Goal: Information Seeking & Learning: Check status

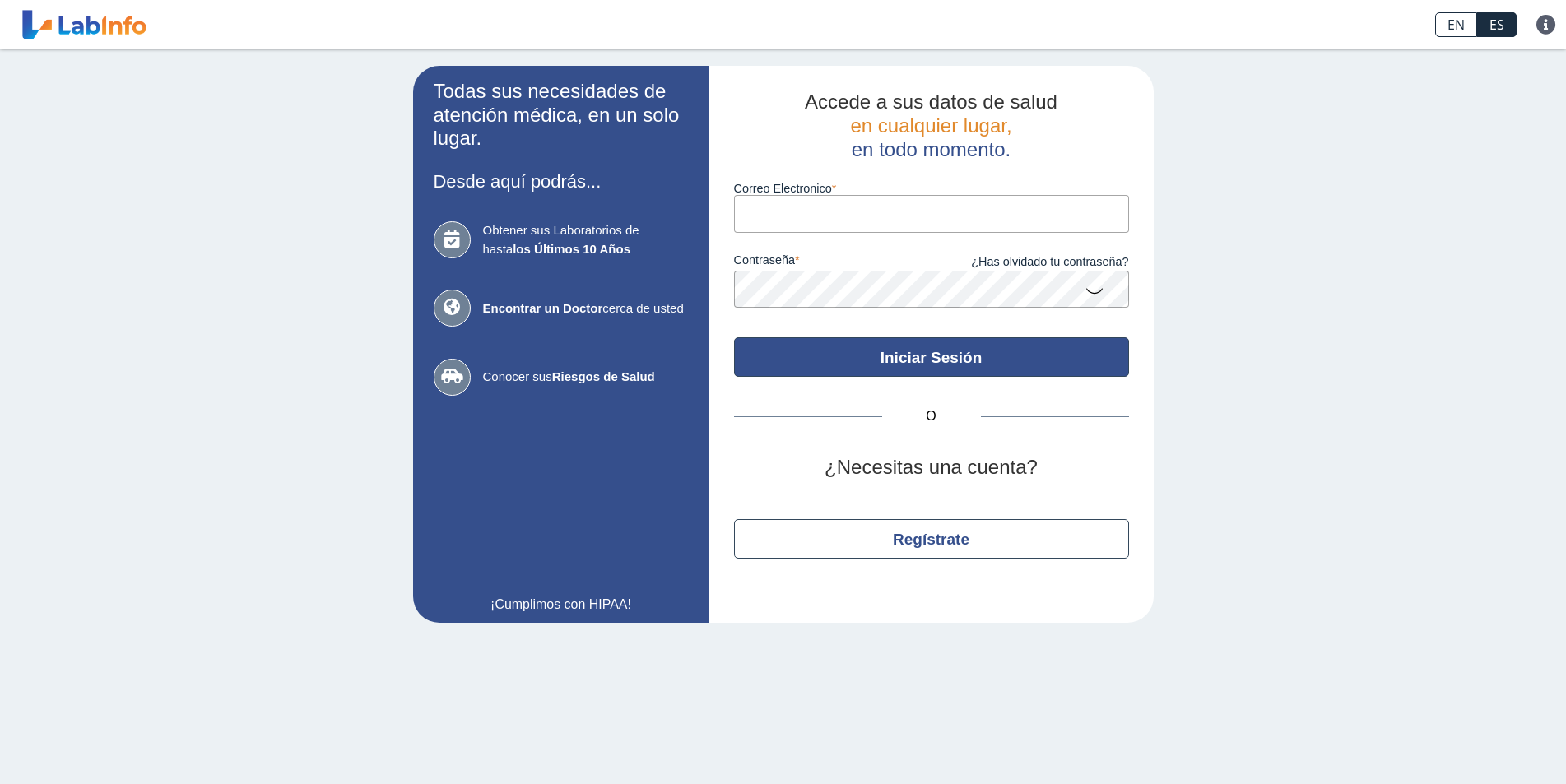
type input "[EMAIL_ADDRESS][DOMAIN_NAME]"
click at [884, 359] on button "Iniciar Sesión" at bounding box center [932, 357] width 395 height 39
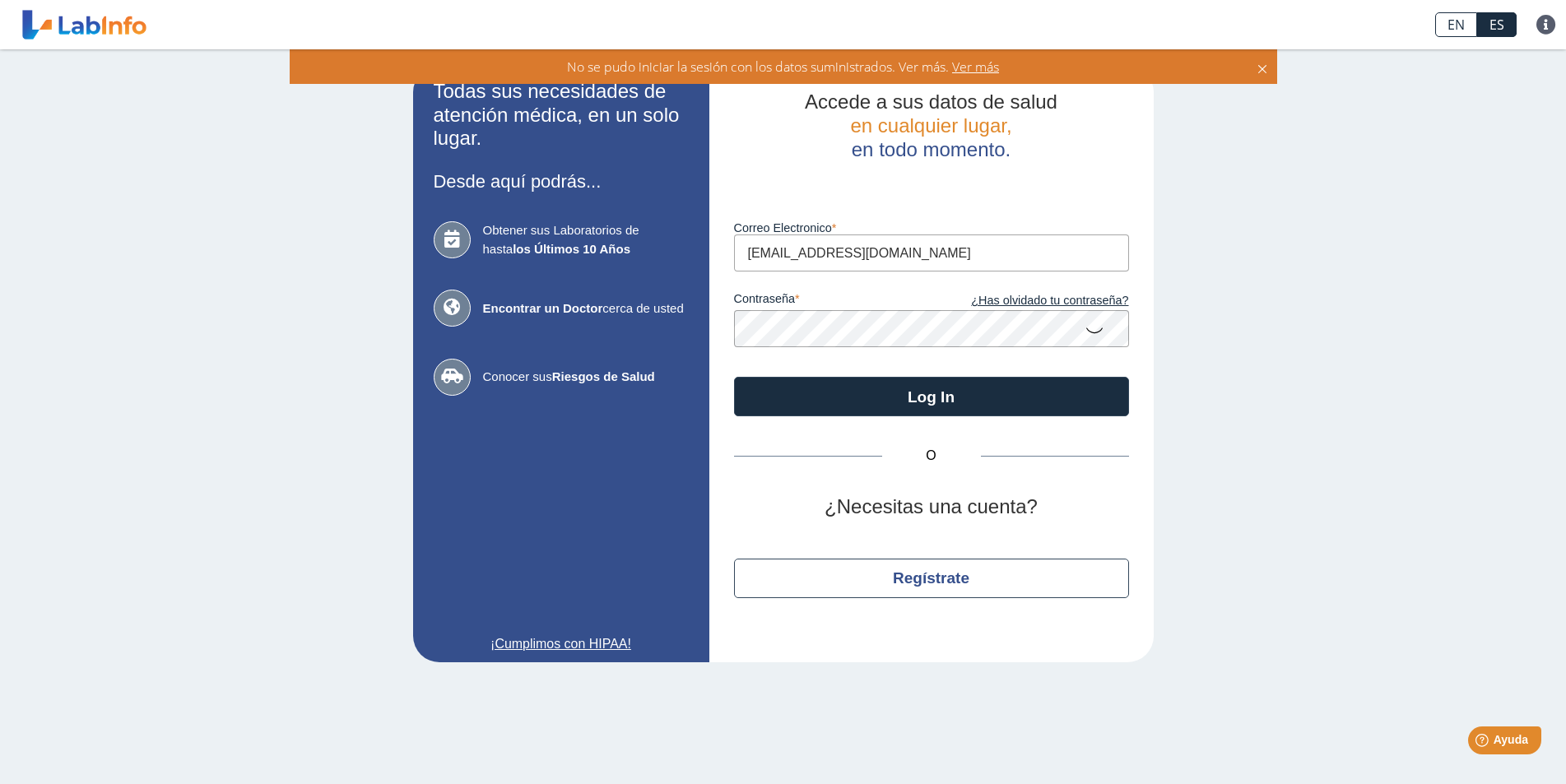
click at [54, 351] on div "Todas sus necesidades de atención médica, en un solo lugar. Desde aquí podrás..…" at bounding box center [783, 363] width 1566 height 629
click at [734, 377] on button "Log In" at bounding box center [932, 396] width 395 height 39
click at [699, 339] on app-login "Todas sus necesidades de atención médica, en un solo lugar. Desde aquí podrás..…" at bounding box center [783, 364] width 741 height 597
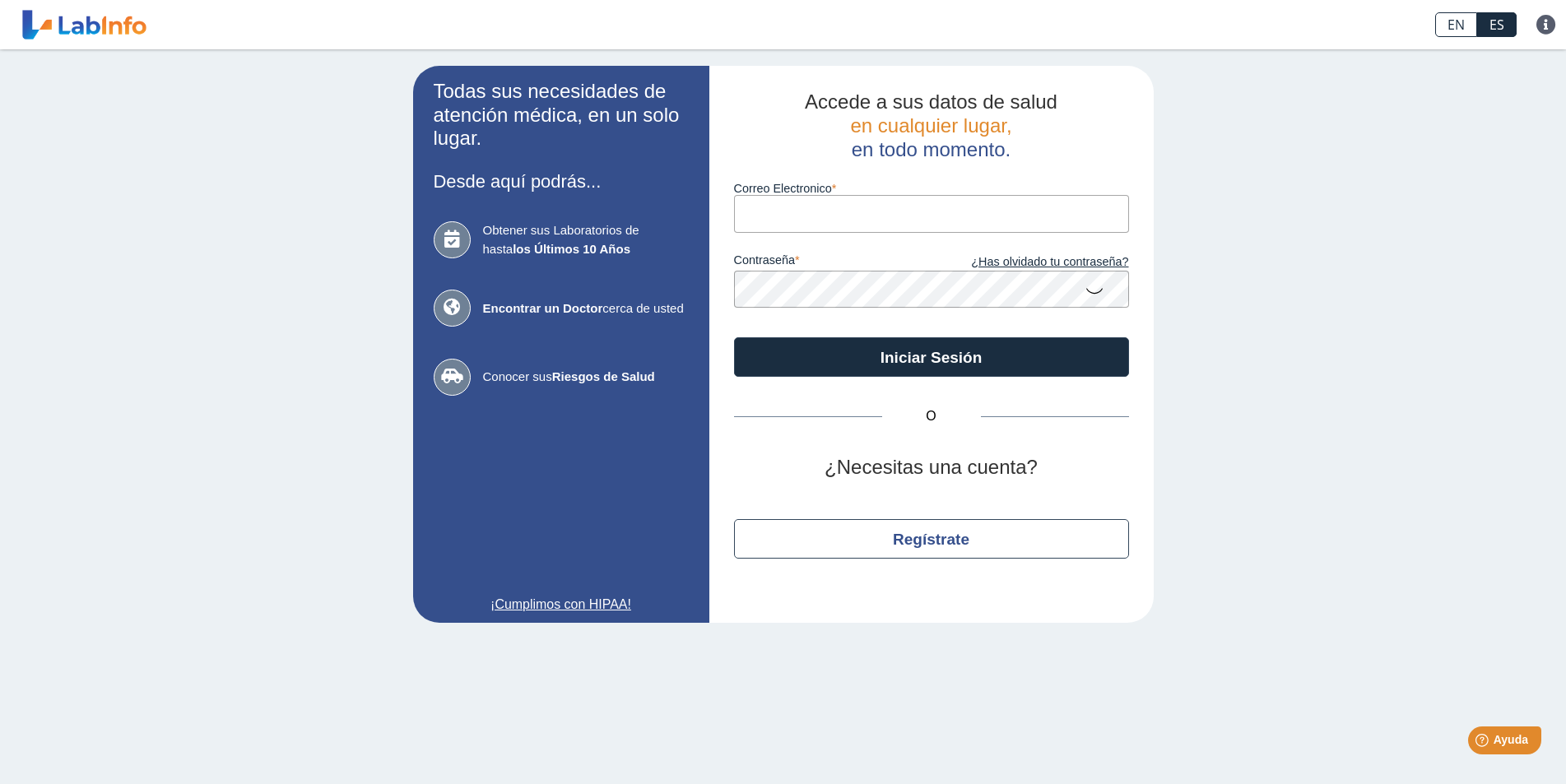
type input "[EMAIL_ADDRESS][DOMAIN_NAME]"
click at [390, 271] on div "Todas sus necesidades de atención médica, en un solo lugar. Desde aquí podrás..…" at bounding box center [783, 343] width 1566 height 590
click at [734, 338] on button "Iniciar Sesión" at bounding box center [932, 357] width 395 height 39
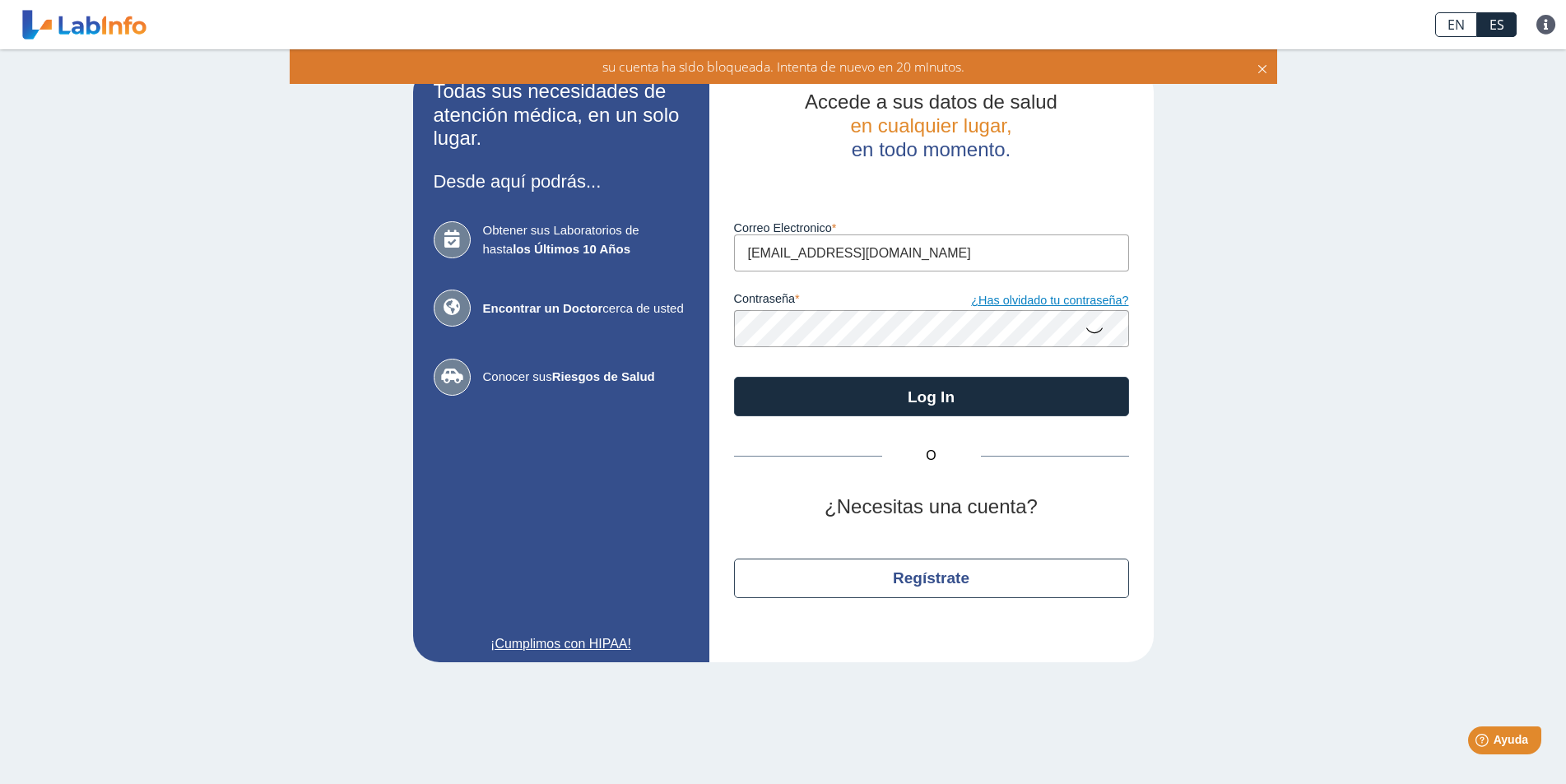
click at [1042, 303] on link "¿Has olvidado tu contraseña?" at bounding box center [1030, 301] width 197 height 18
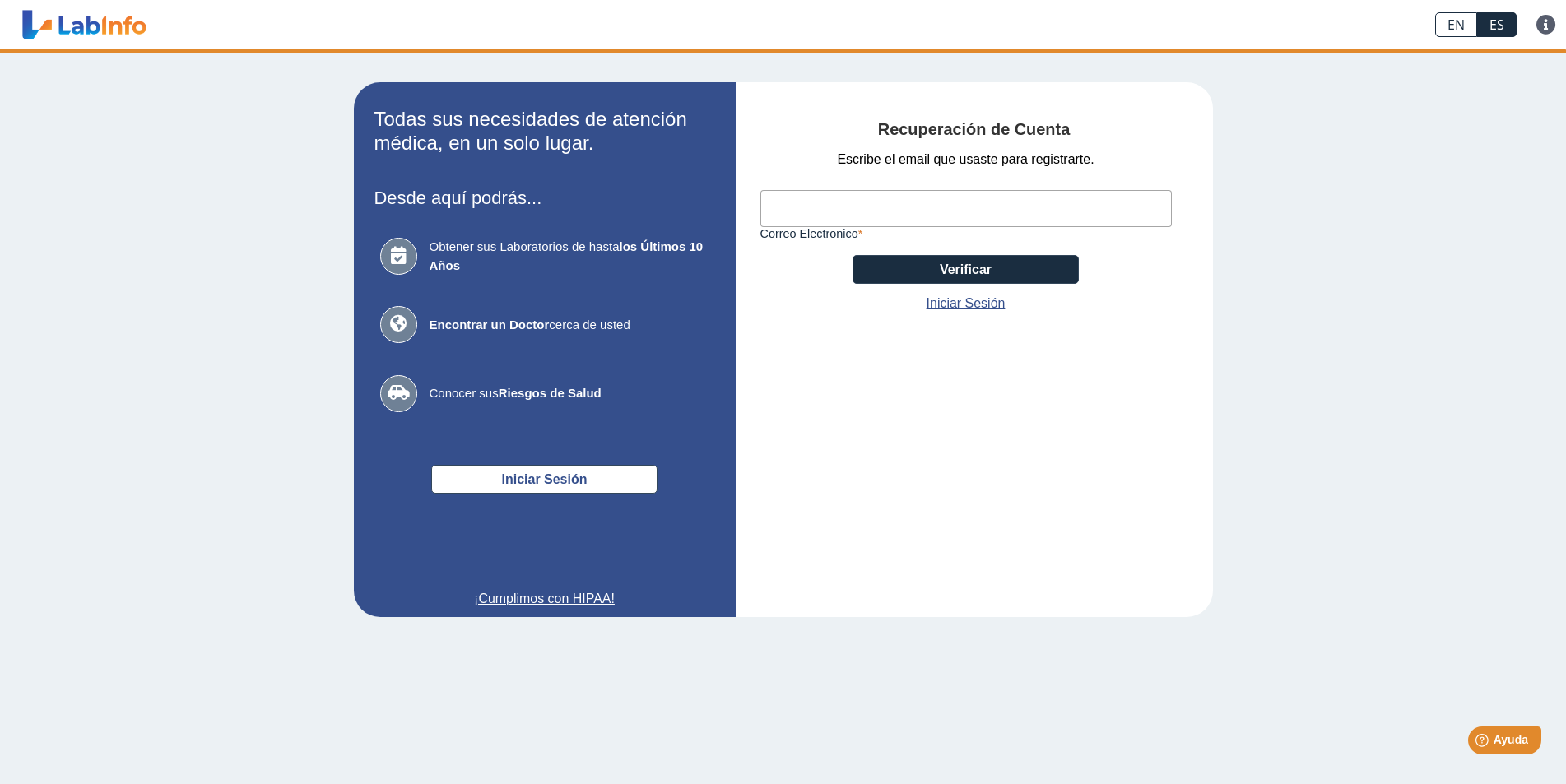
type input "[EMAIL_ADDRESS][DOMAIN_NAME]"
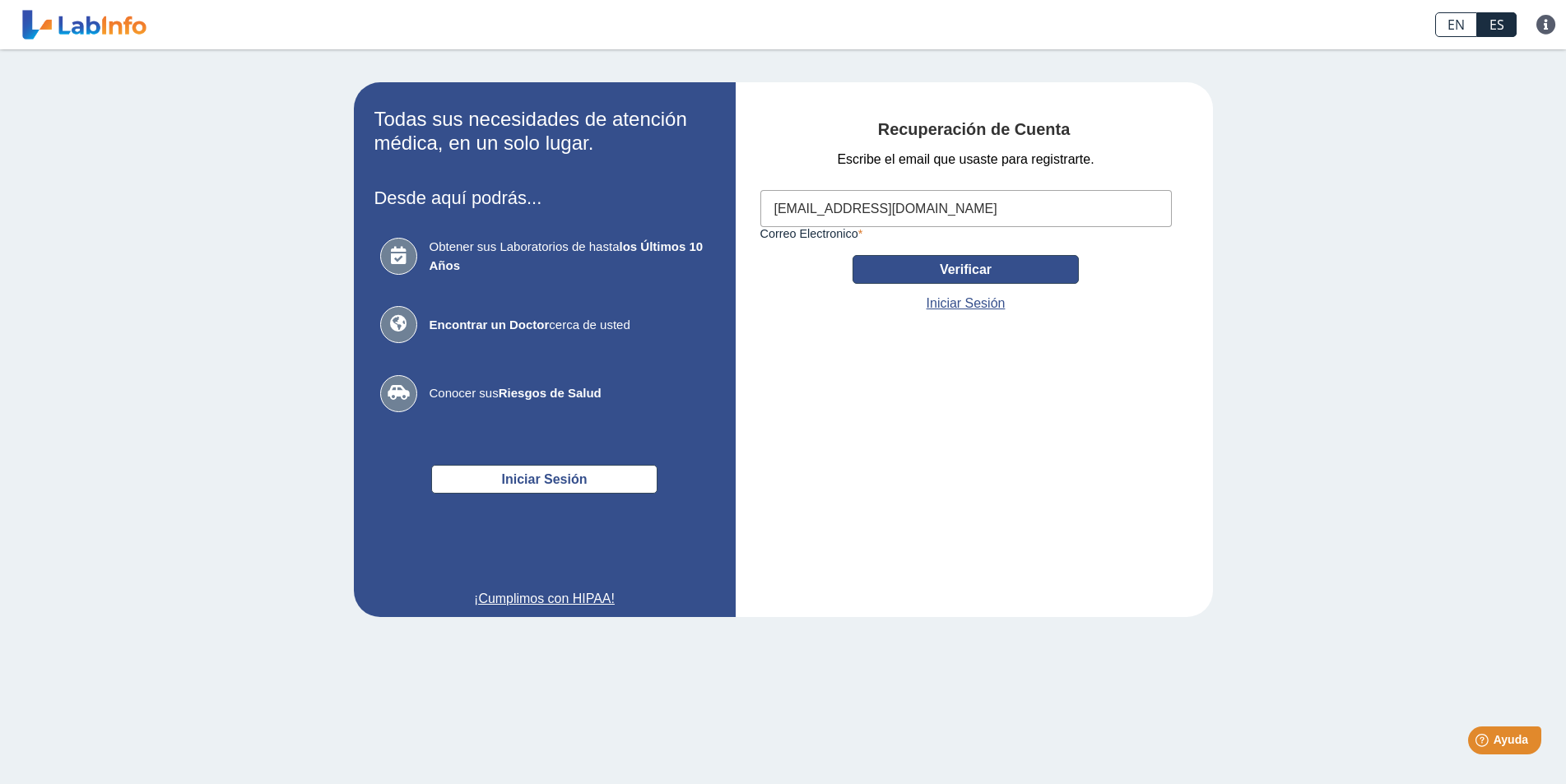
click at [995, 273] on button "Verificar" at bounding box center [966, 269] width 227 height 28
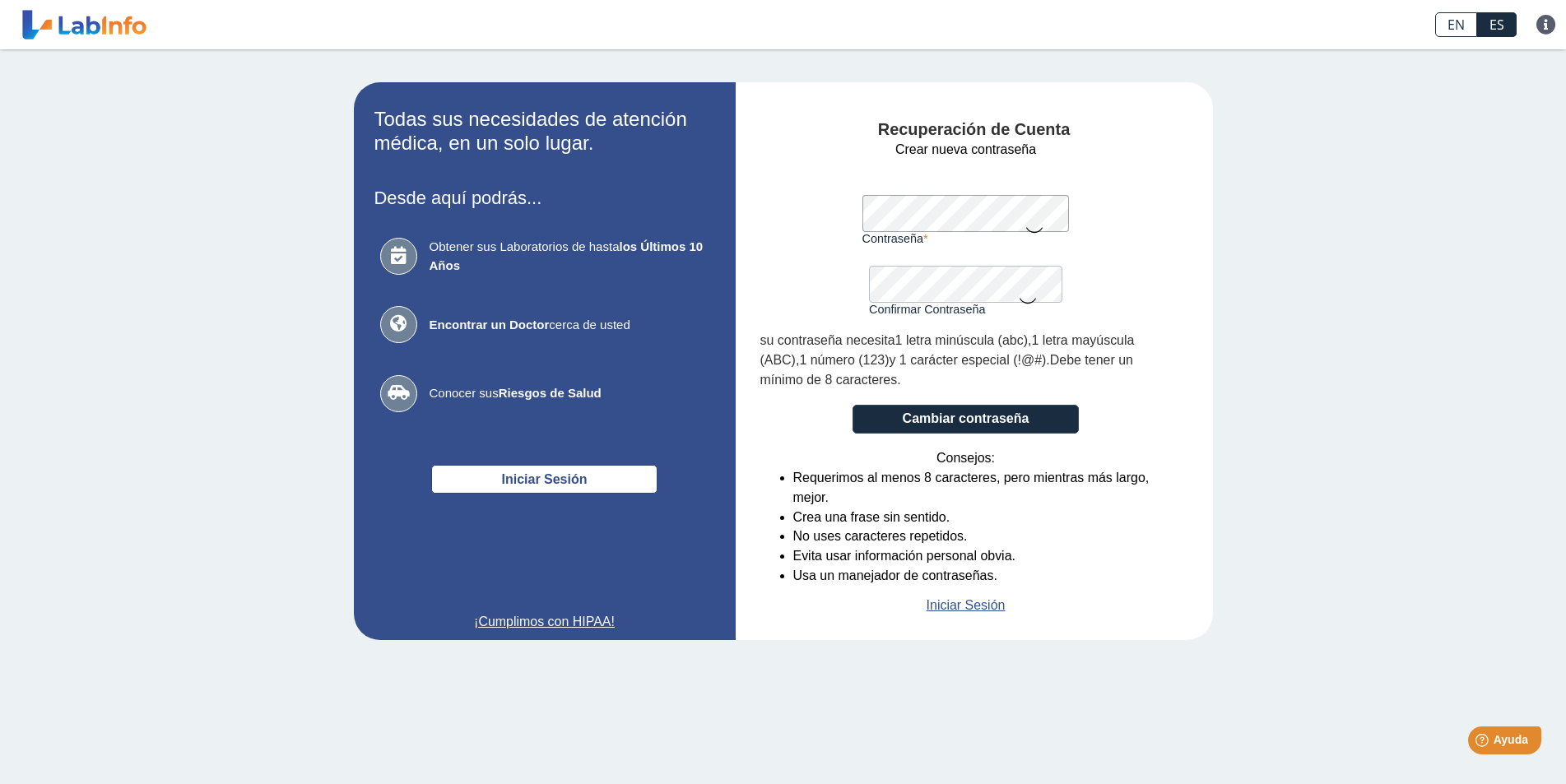
click at [929, 178] on div "Contraseña Una contraseña válida es requerida" at bounding box center [966, 210] width 207 height 71
click at [1045, 233] on icon at bounding box center [1035, 229] width 20 height 32
click at [1041, 232] on icon at bounding box center [1035, 228] width 20 height 29
click at [1037, 301] on icon at bounding box center [1028, 299] width 20 height 32
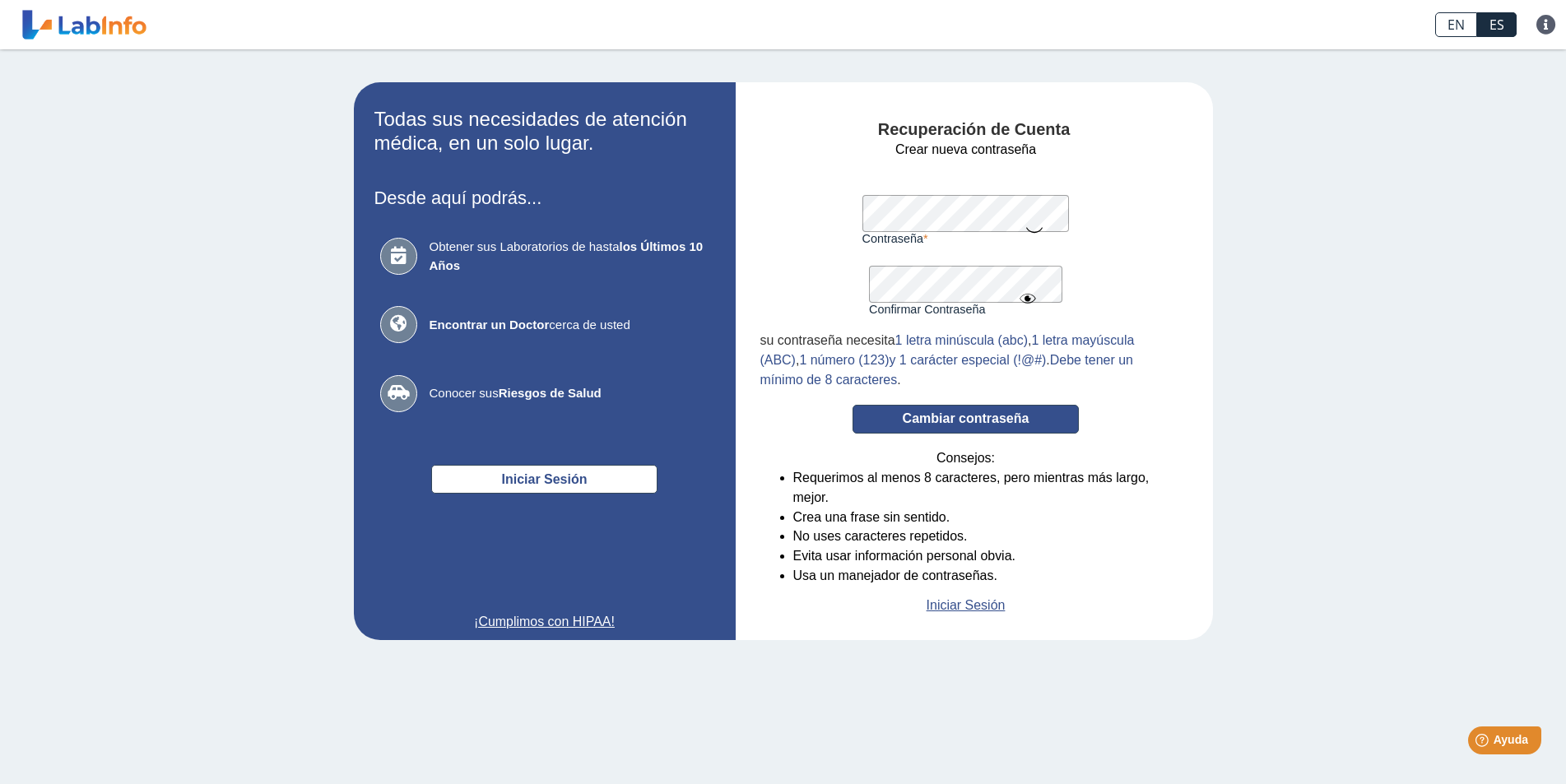
click at [995, 404] on button "Cambiar contraseña" at bounding box center [966, 418] width 227 height 28
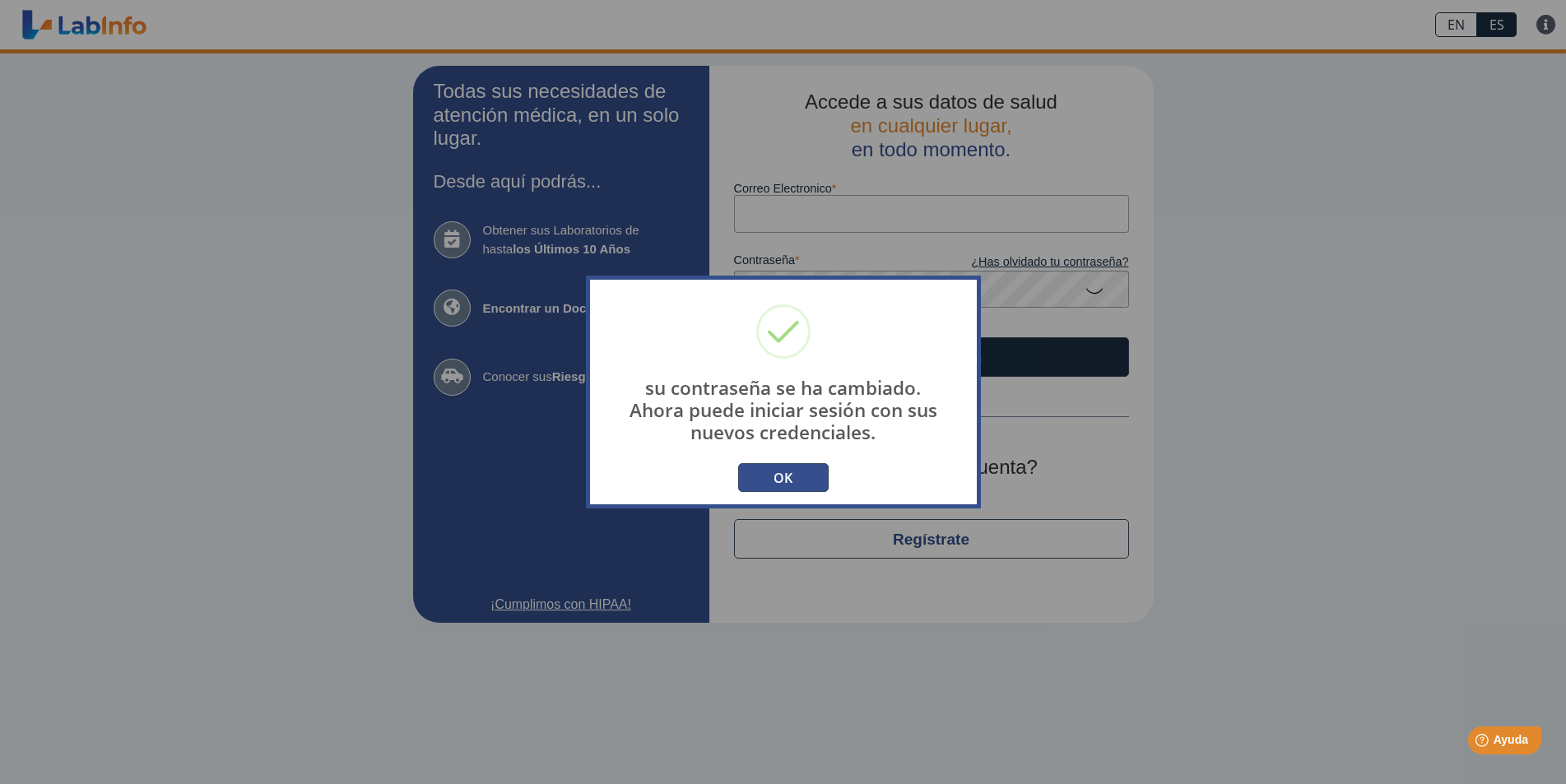
type input "[EMAIL_ADDRESS][DOMAIN_NAME]"
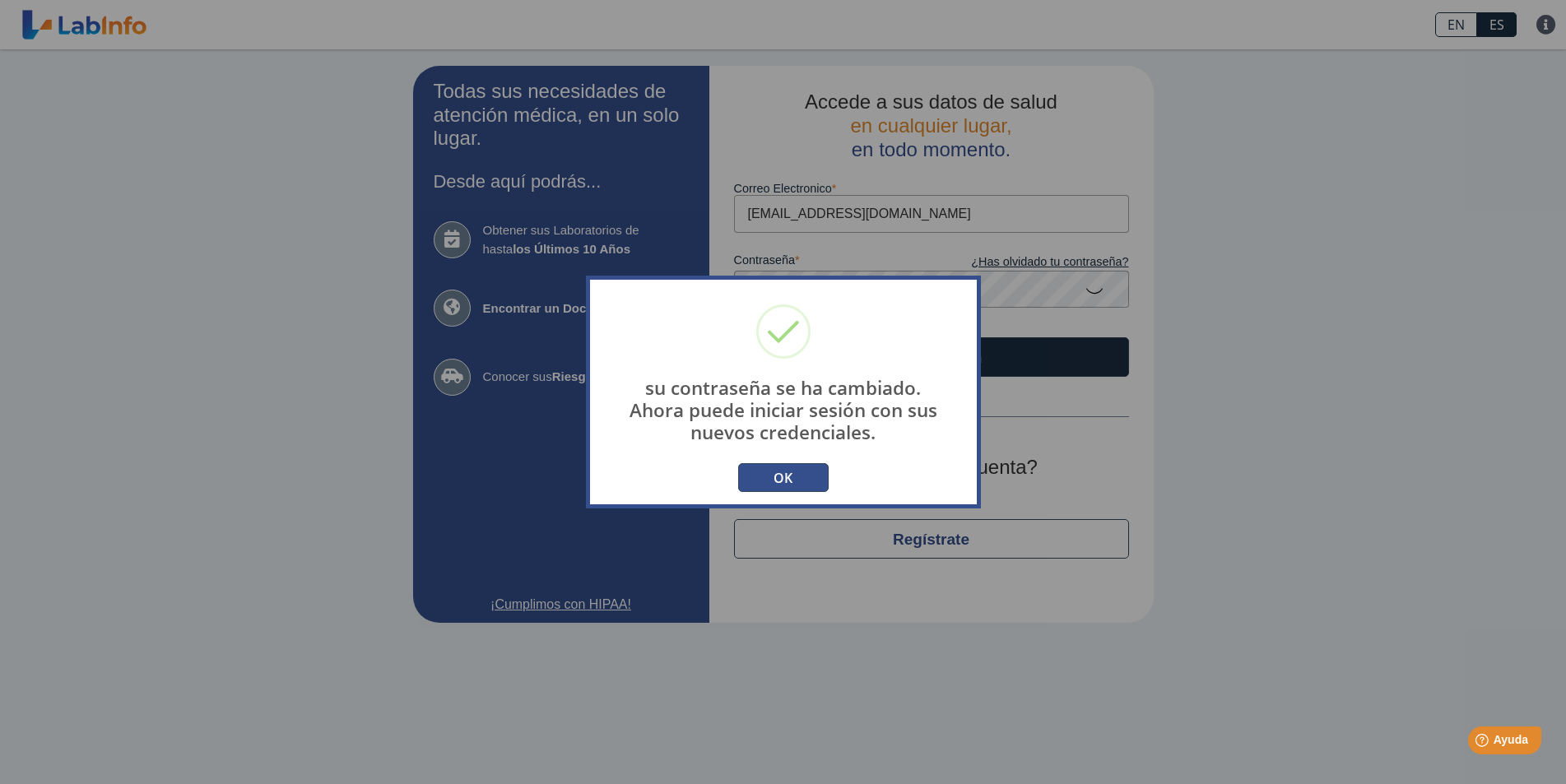
click at [797, 501] on div at bounding box center [783, 502] width 387 height 3
click at [797, 486] on button "OK" at bounding box center [783, 477] width 90 height 28
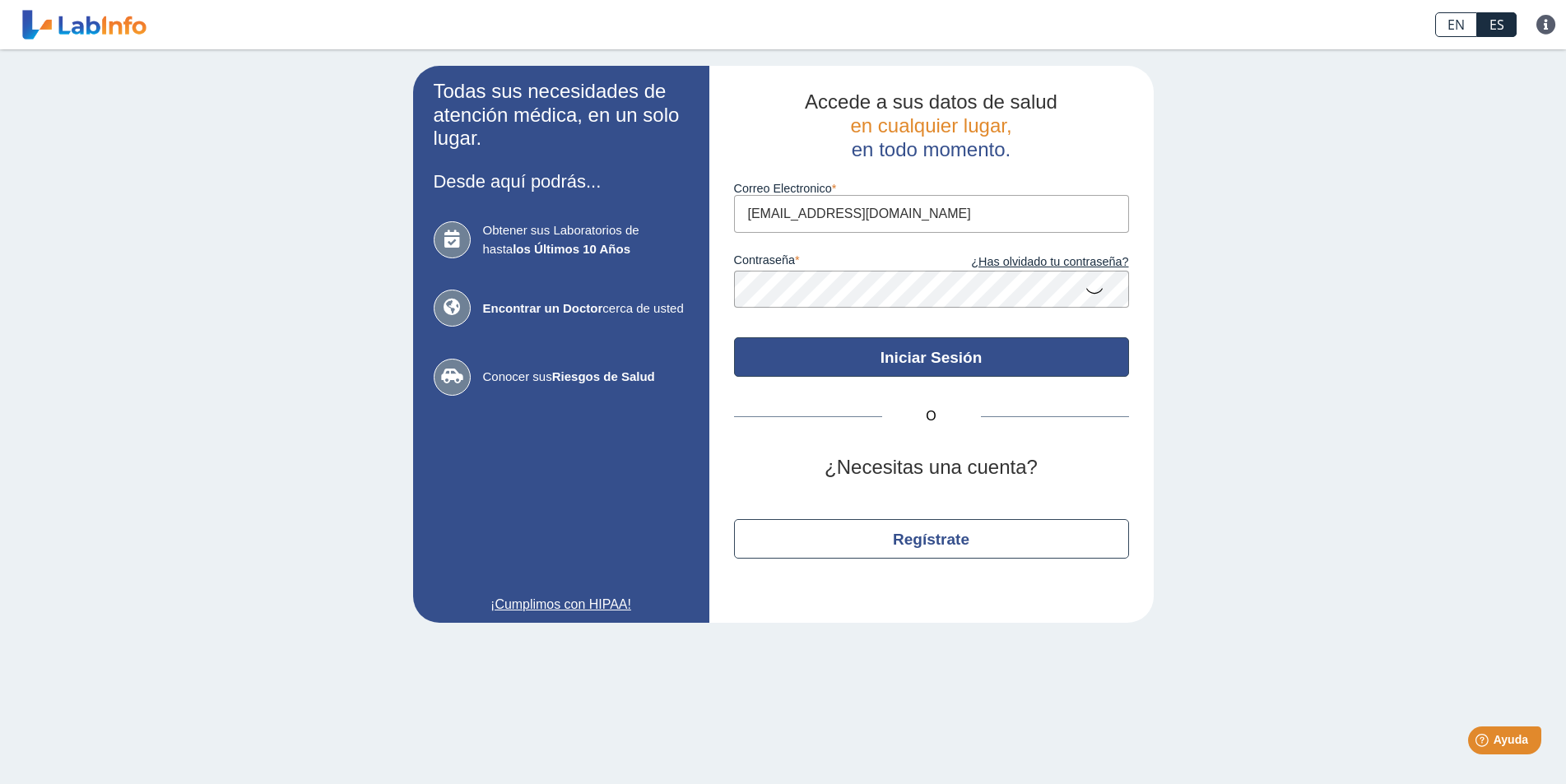
click at [931, 355] on button "Iniciar Sesión" at bounding box center [932, 357] width 395 height 39
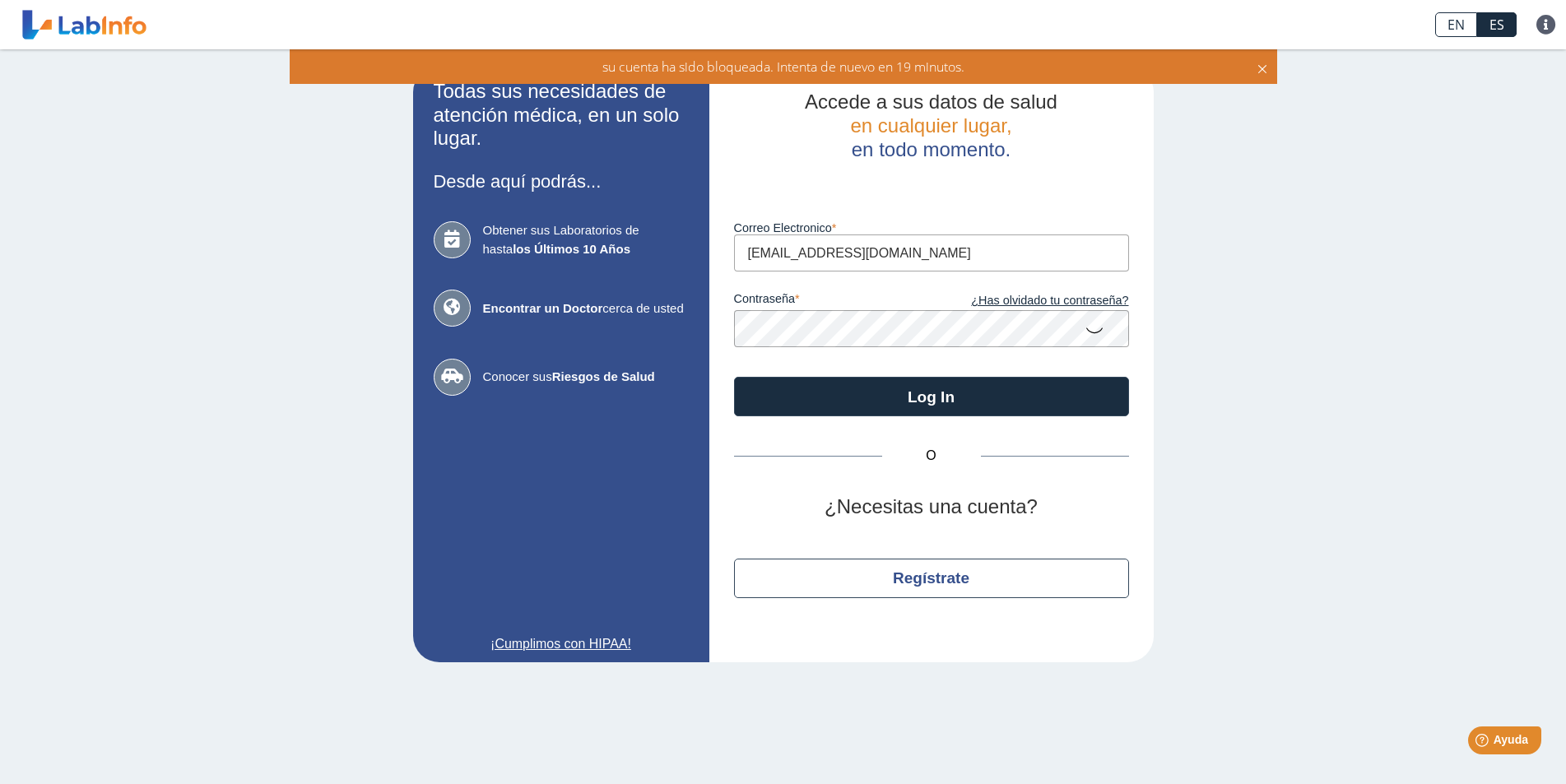
click at [0, 355] on div "Todas sus necesidades de atención médica, en un solo lugar. Desde aquí podrás..…" at bounding box center [783, 363] width 1566 height 629
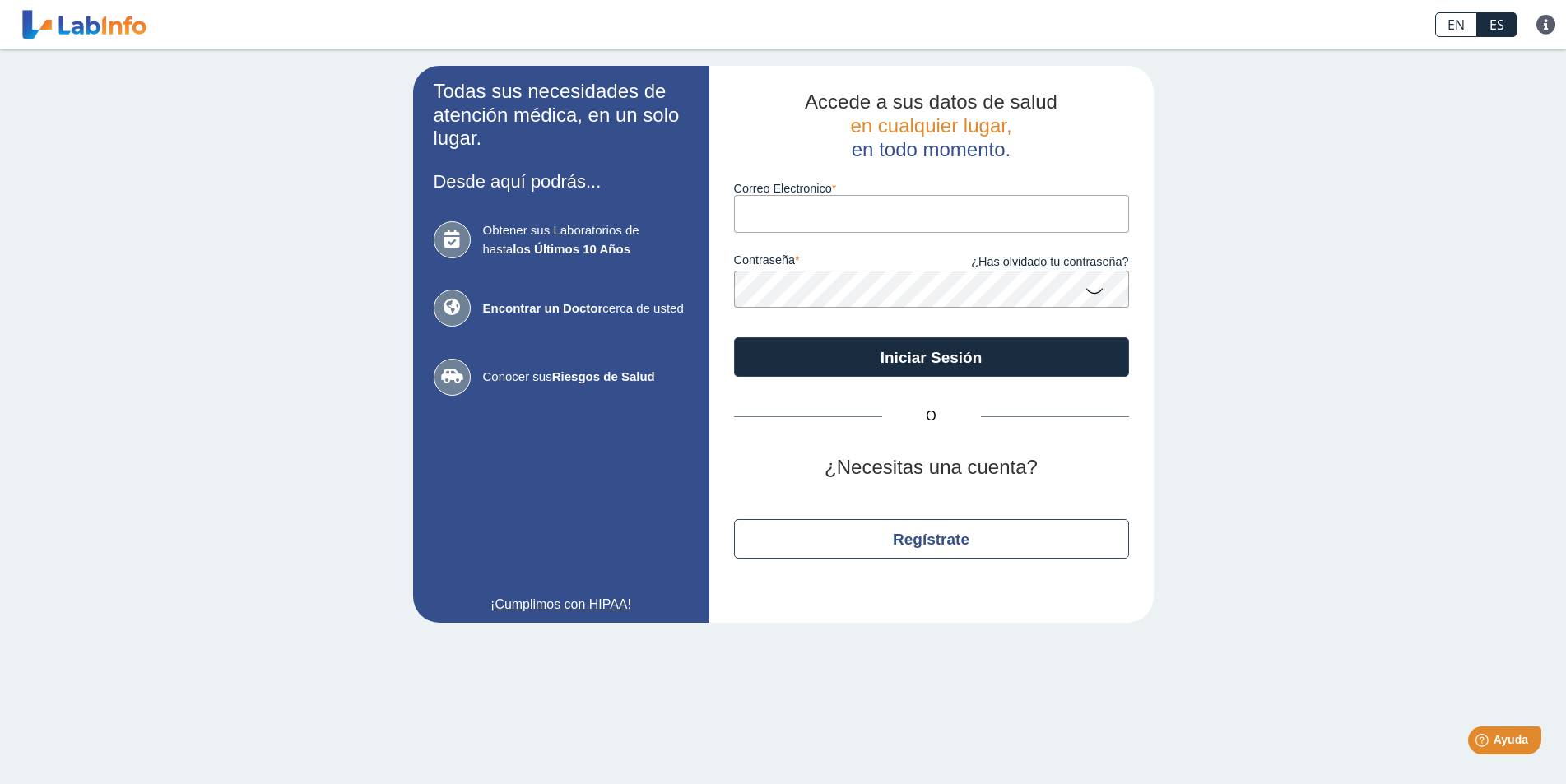
type input "[EMAIL_ADDRESS][DOMAIN_NAME]"
click at [1104, 287] on icon at bounding box center [1095, 289] width 20 height 32
click at [445, 323] on app-login "Todas sus necesidades de atención médica, en un solo lugar. Desde aquí podrás..…" at bounding box center [783, 344] width 741 height 557
click at [895, 377] on div "O ¿Necesitas una cuenta? Regístrate" at bounding box center [932, 488] width 395 height 222
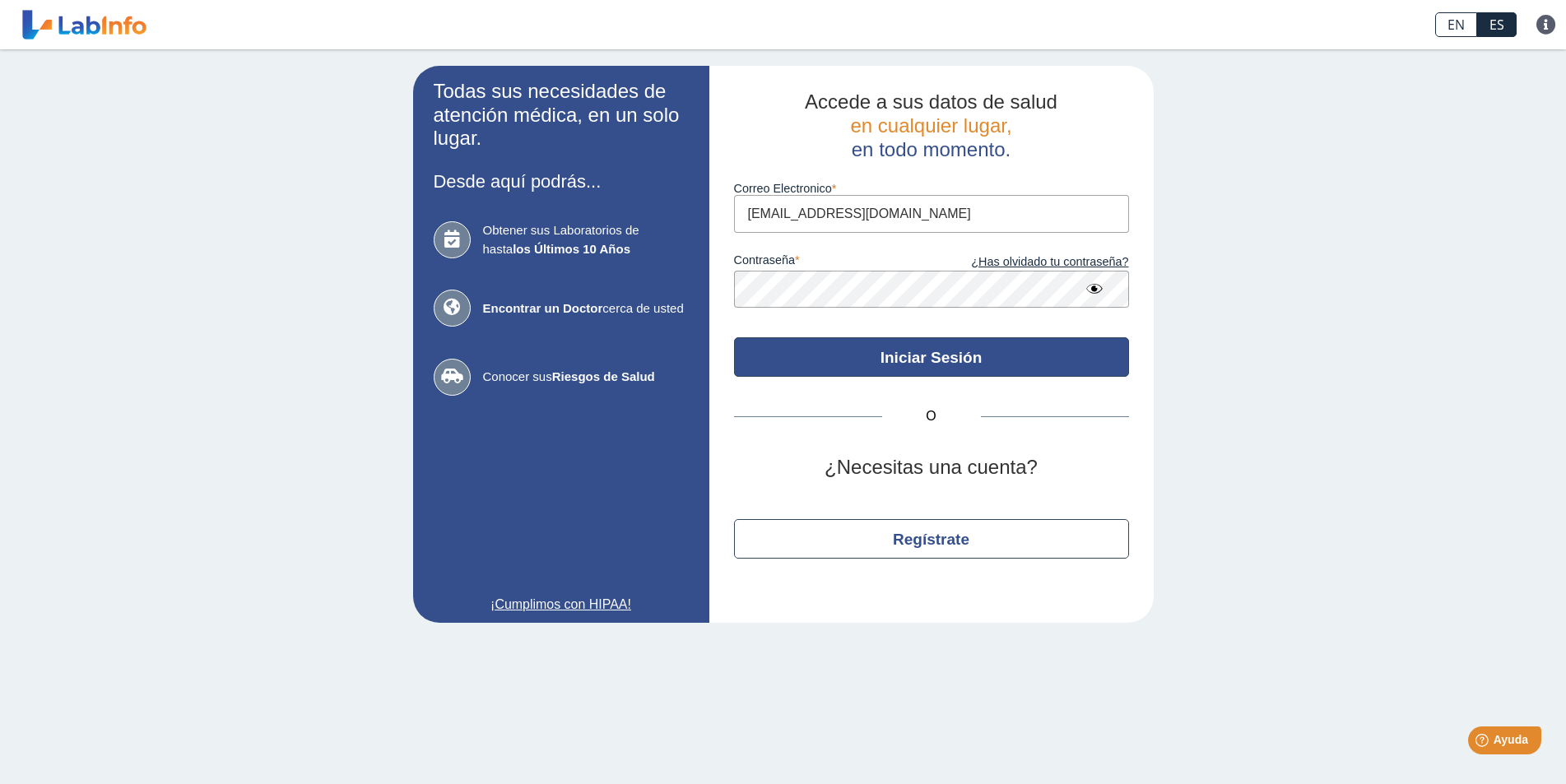
click at [905, 367] on button "Iniciar Sesión" at bounding box center [932, 357] width 395 height 39
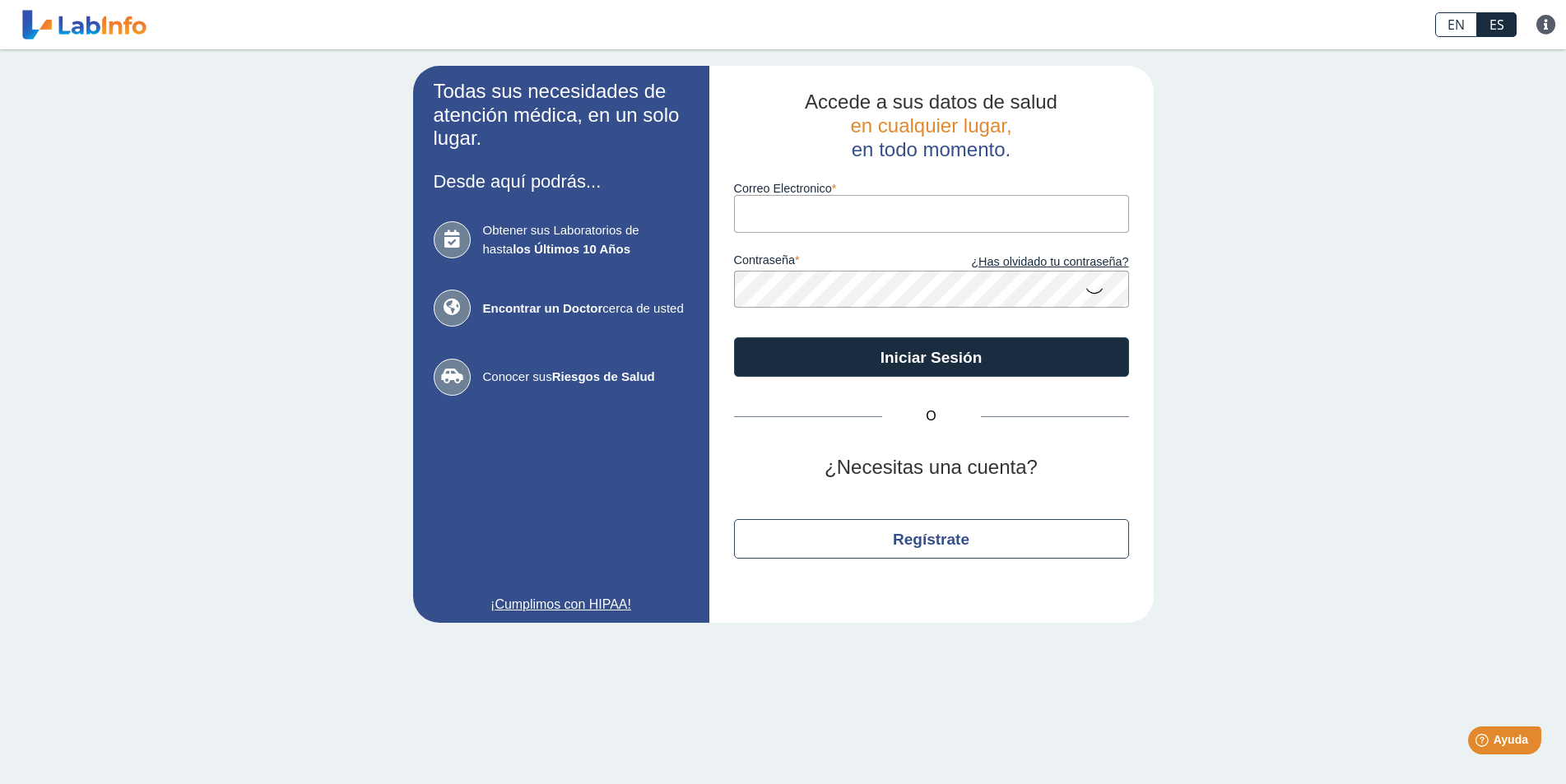
type input "[EMAIL_ADDRESS][DOMAIN_NAME]"
click at [1098, 289] on icon at bounding box center [1095, 289] width 20 height 32
click at [483, 333] on app-login "Todas sus necesidades de atención médica, en un solo lugar. Desde aquí podrás..…" at bounding box center [783, 344] width 741 height 557
click at [734, 338] on button "Iniciar Sesión" at bounding box center [932, 357] width 395 height 39
type input "[EMAIL_ADDRESS][DOMAIN_NAME]"
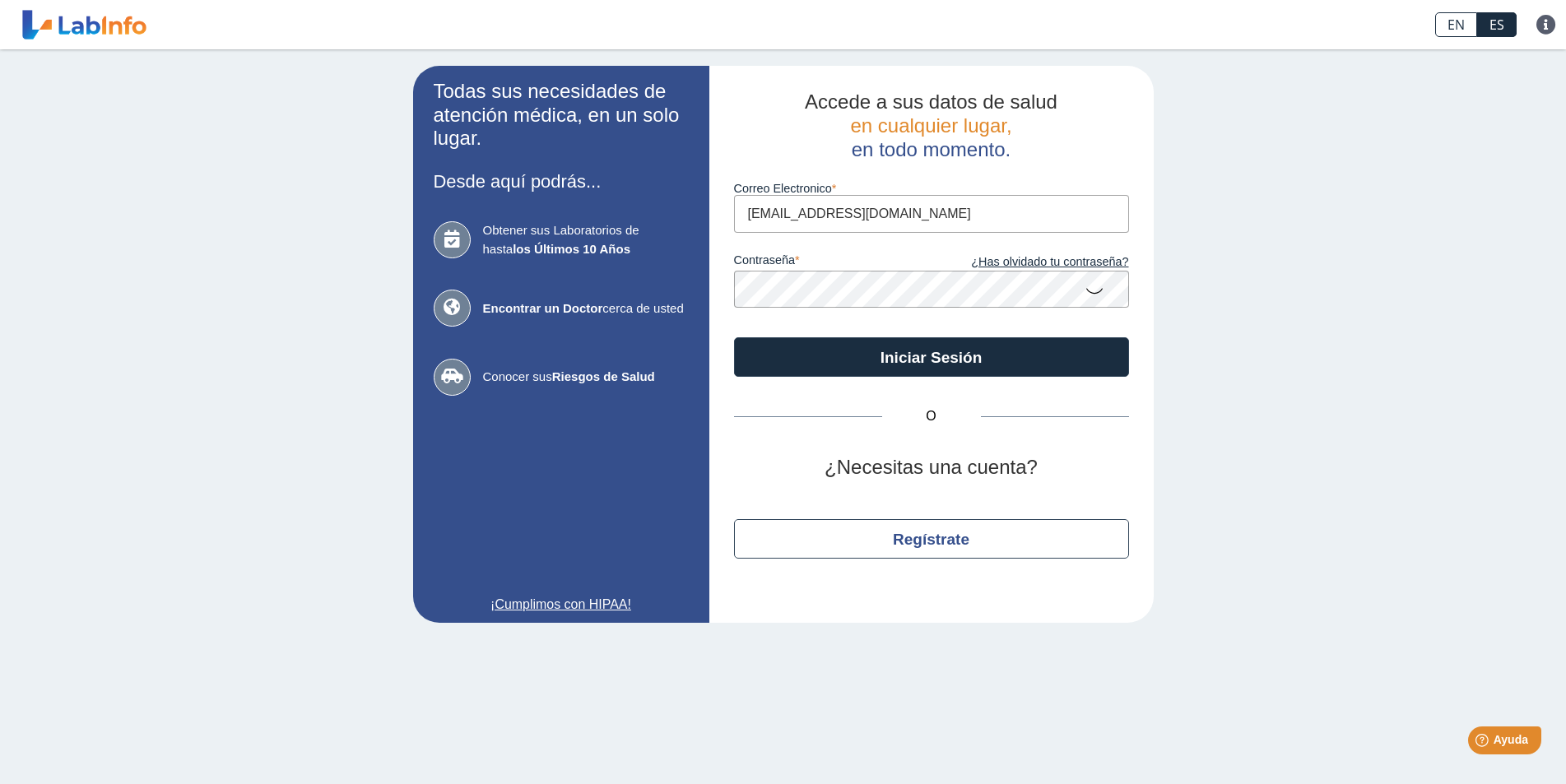
click at [1097, 294] on icon at bounding box center [1095, 289] width 20 height 32
click at [734, 338] on button "Iniciar Sesión" at bounding box center [932, 357] width 395 height 39
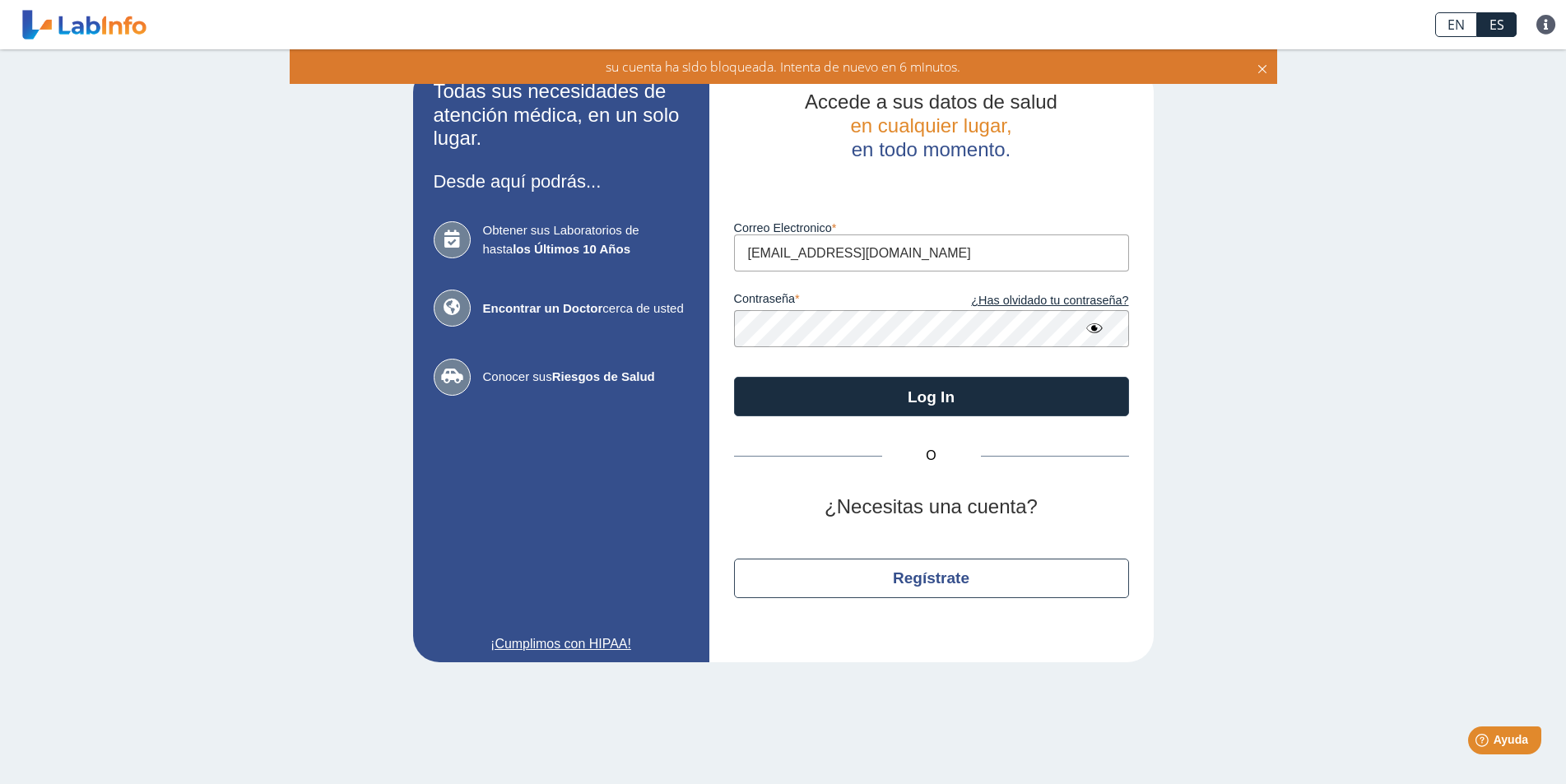
drag, startPoint x: 1002, startPoint y: 489, endPoint x: 0, endPoint y: 552, distance: 1004.0
click at [0, 552] on div "Todas sus necesidades de atención médica, en un solo lugar. Desde aquí podrás..…" at bounding box center [783, 363] width 1566 height 629
click at [558, 349] on app-login "Todas sus necesidades de atención médica, en un solo lugar. Desde aquí podrás..…" at bounding box center [783, 364] width 741 height 597
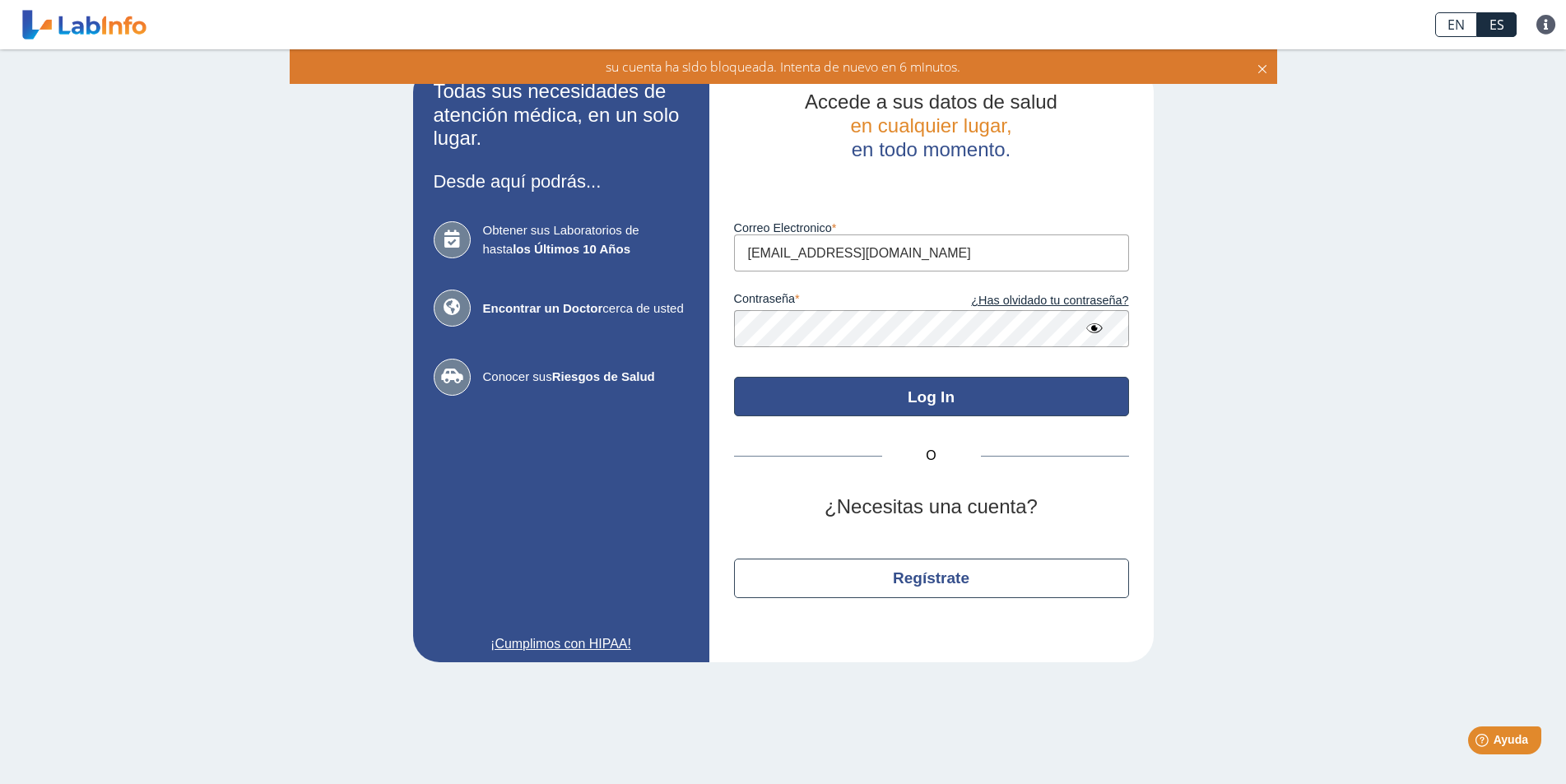
click at [953, 399] on button "Log In" at bounding box center [932, 396] width 395 height 39
click at [974, 401] on button "Log In" at bounding box center [932, 396] width 395 height 39
click at [884, 391] on button "Log In" at bounding box center [932, 396] width 395 height 39
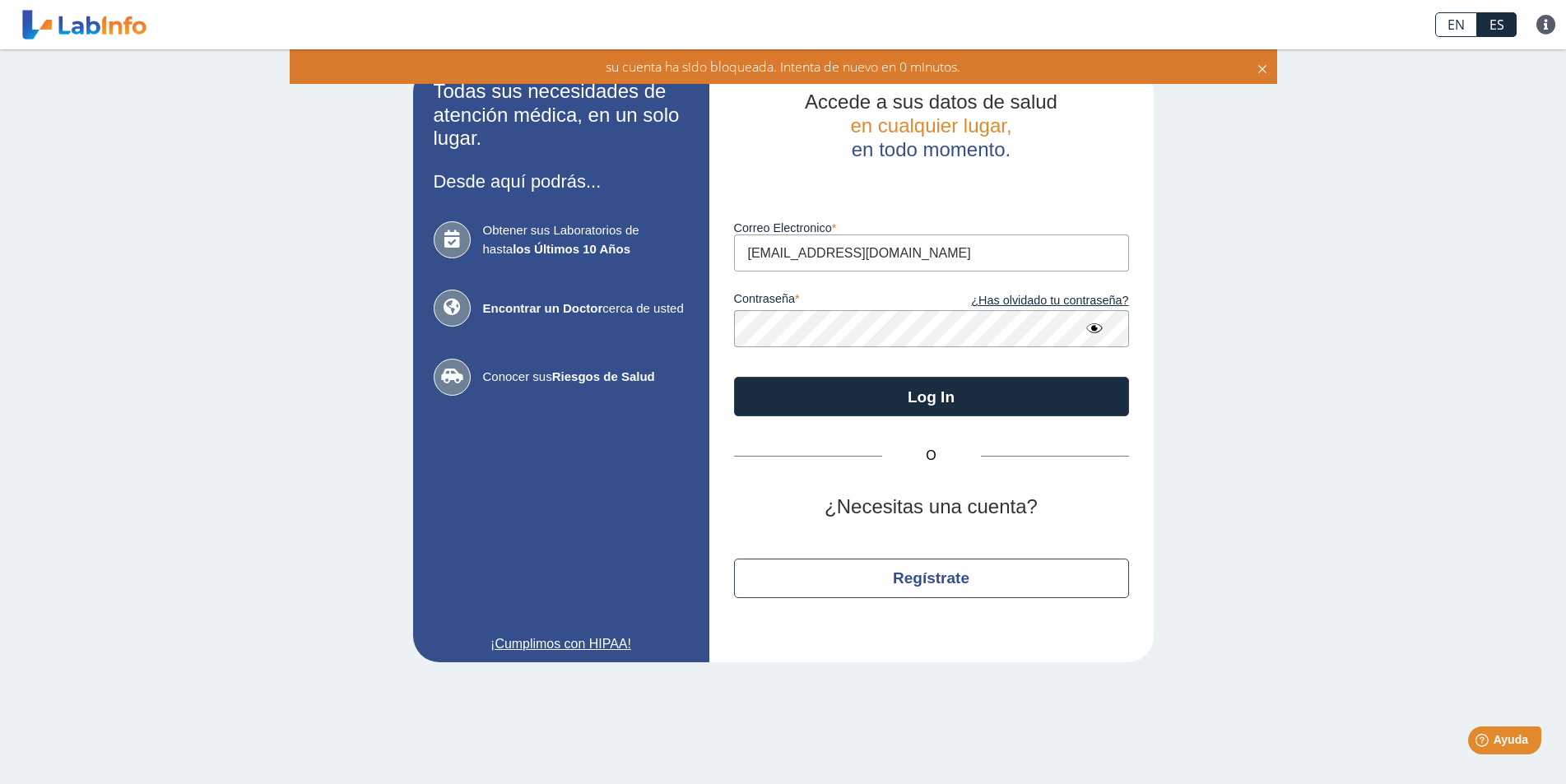
click at [1093, 329] on icon at bounding box center [1095, 328] width 20 height 29
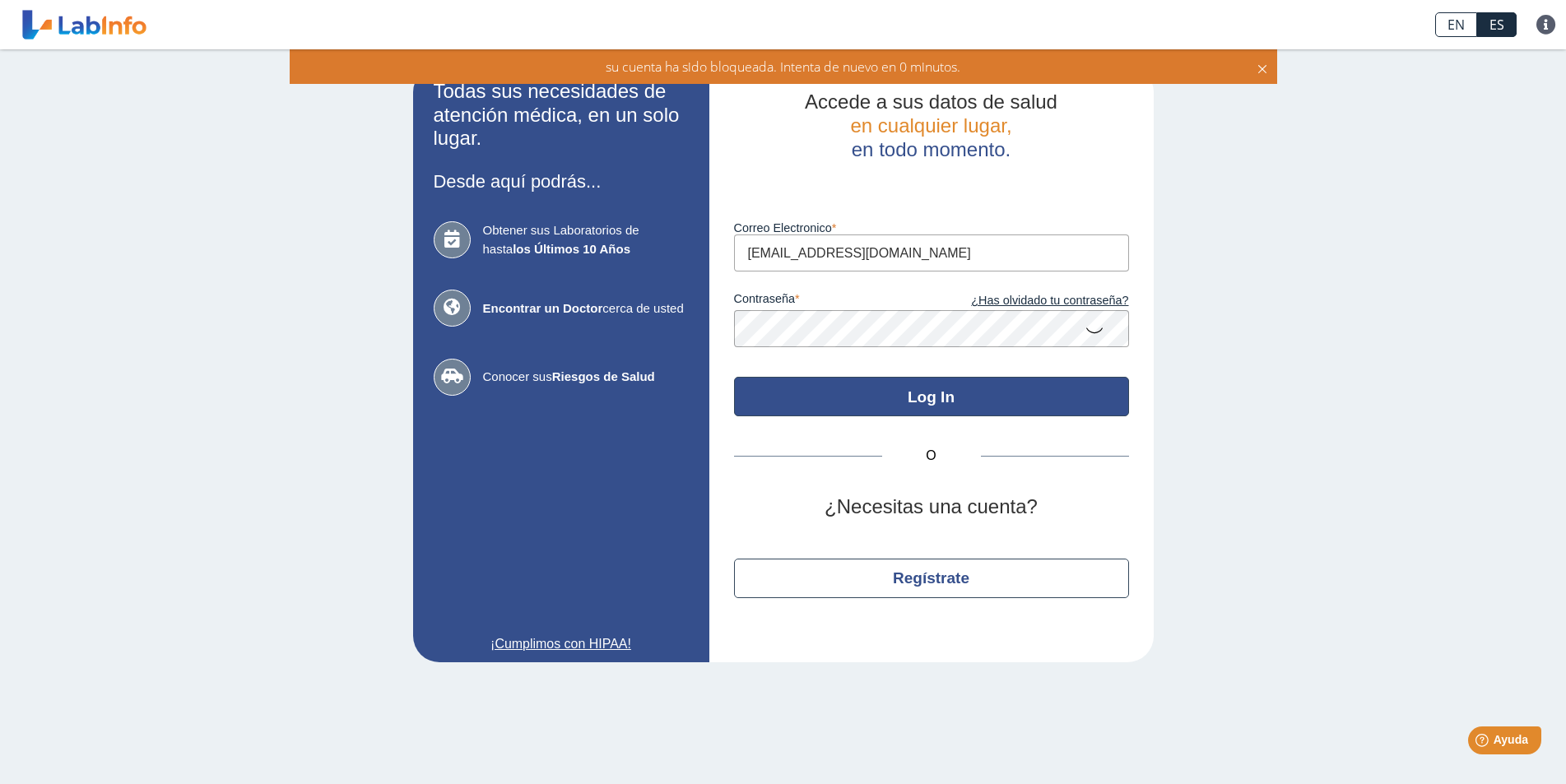
click at [947, 397] on button "Log In" at bounding box center [932, 396] width 395 height 39
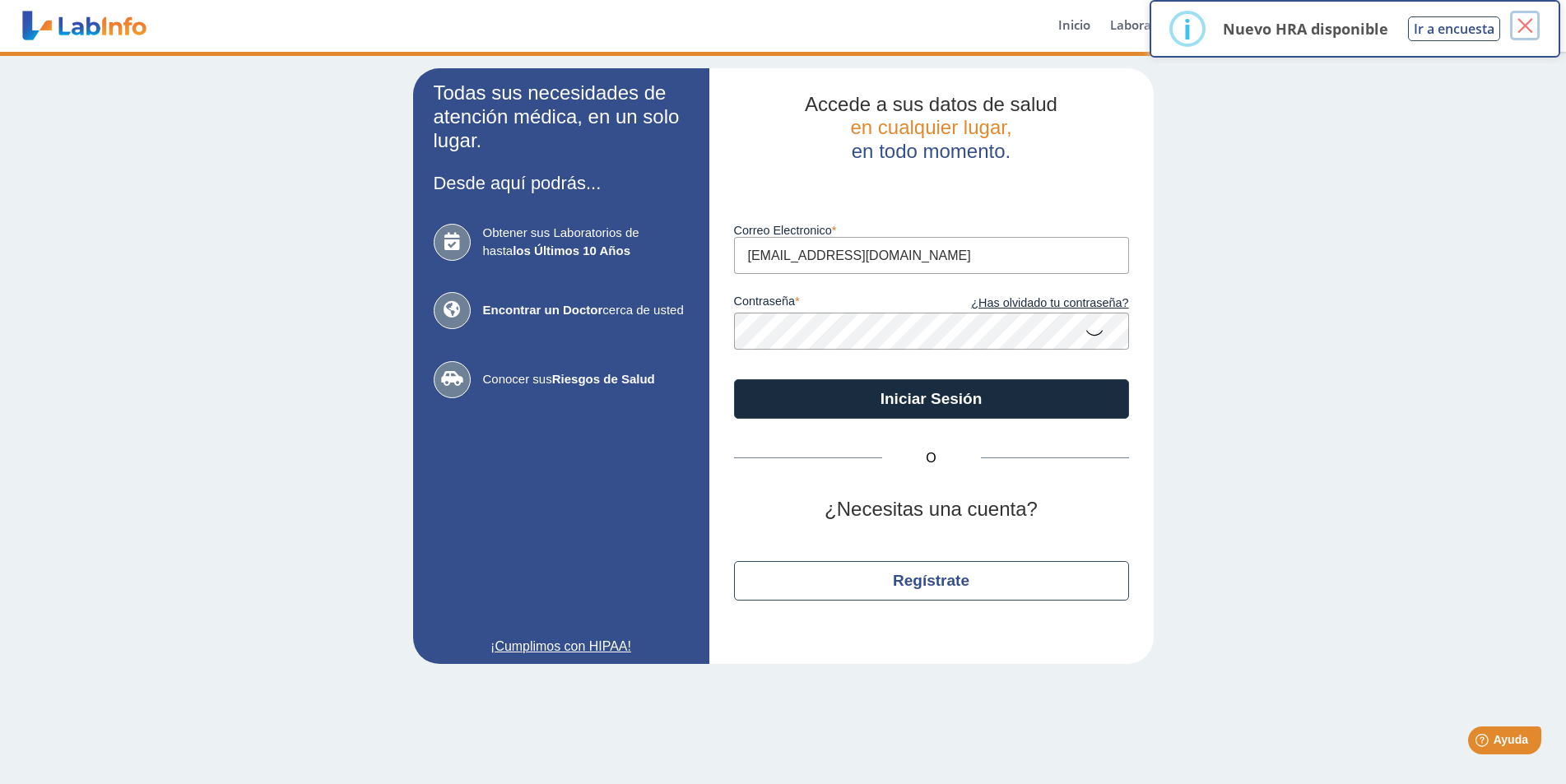
click at [1531, 18] on button "×" at bounding box center [1525, 26] width 29 height 29
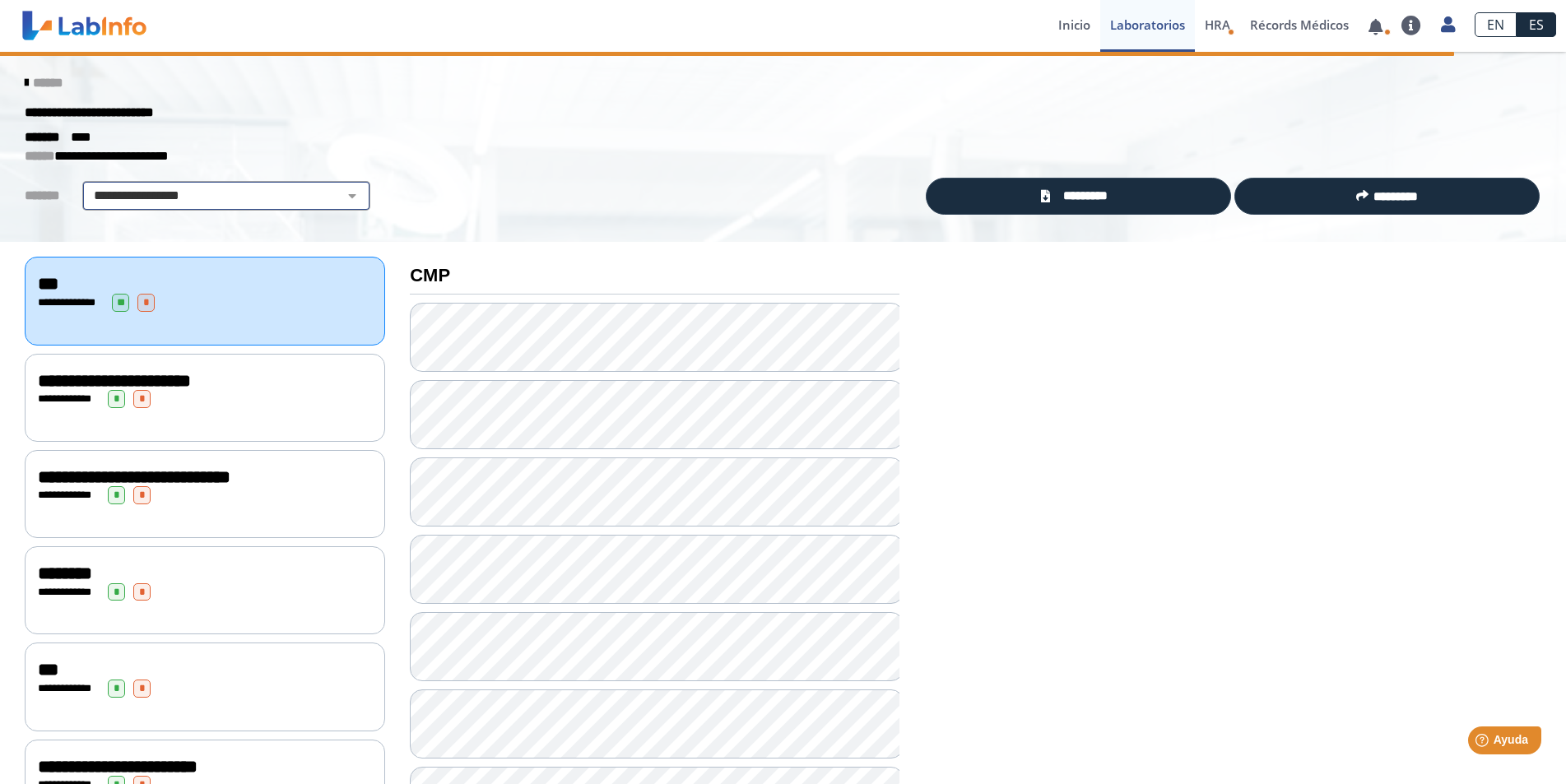
click at [329, 202] on select "**********" at bounding box center [226, 195] width 278 height 20
click at [87, 185] on select "**********" at bounding box center [226, 195] width 278 height 20
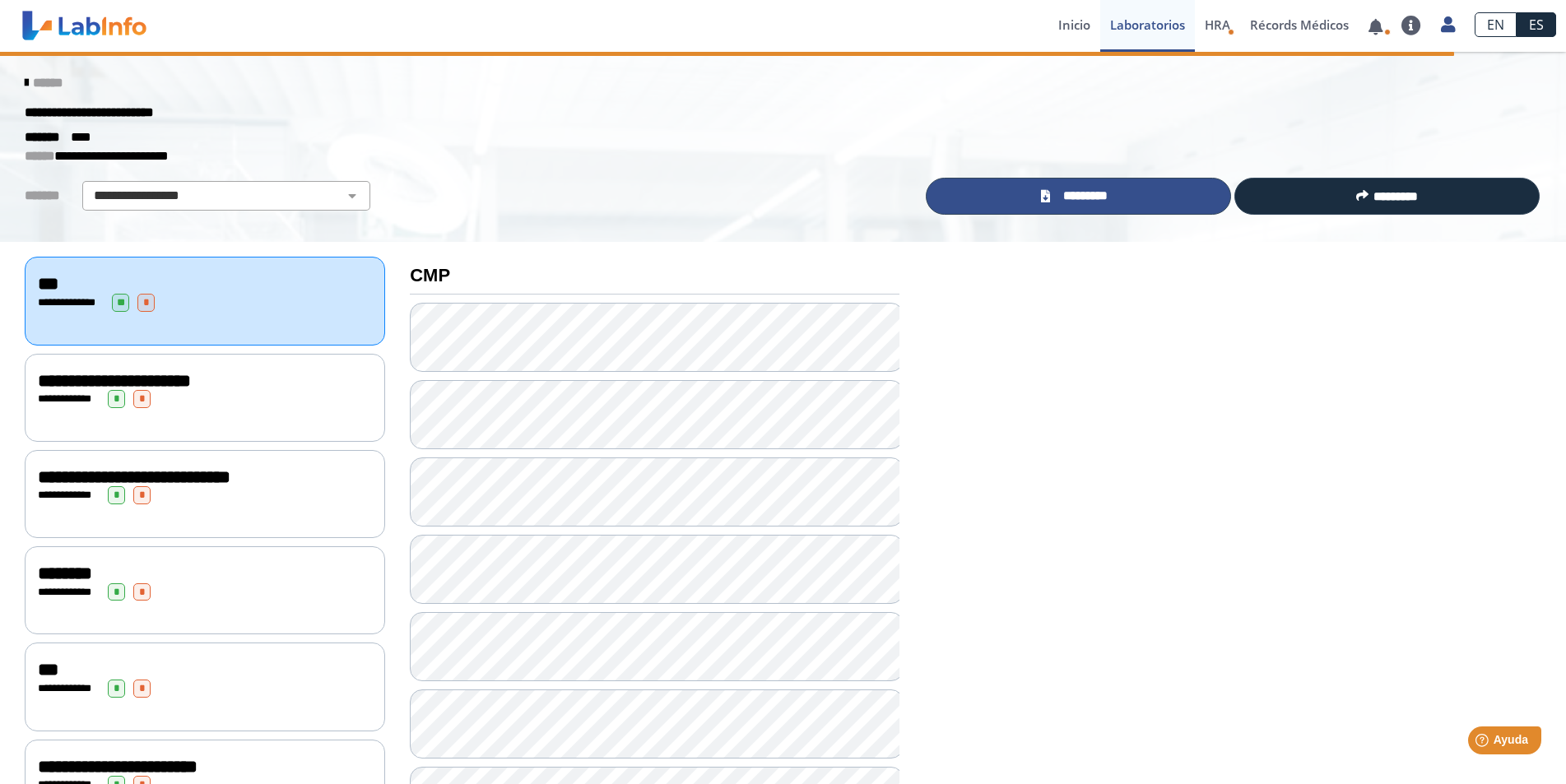
click at [1018, 206] on link "*********" at bounding box center [1078, 196] width 305 height 37
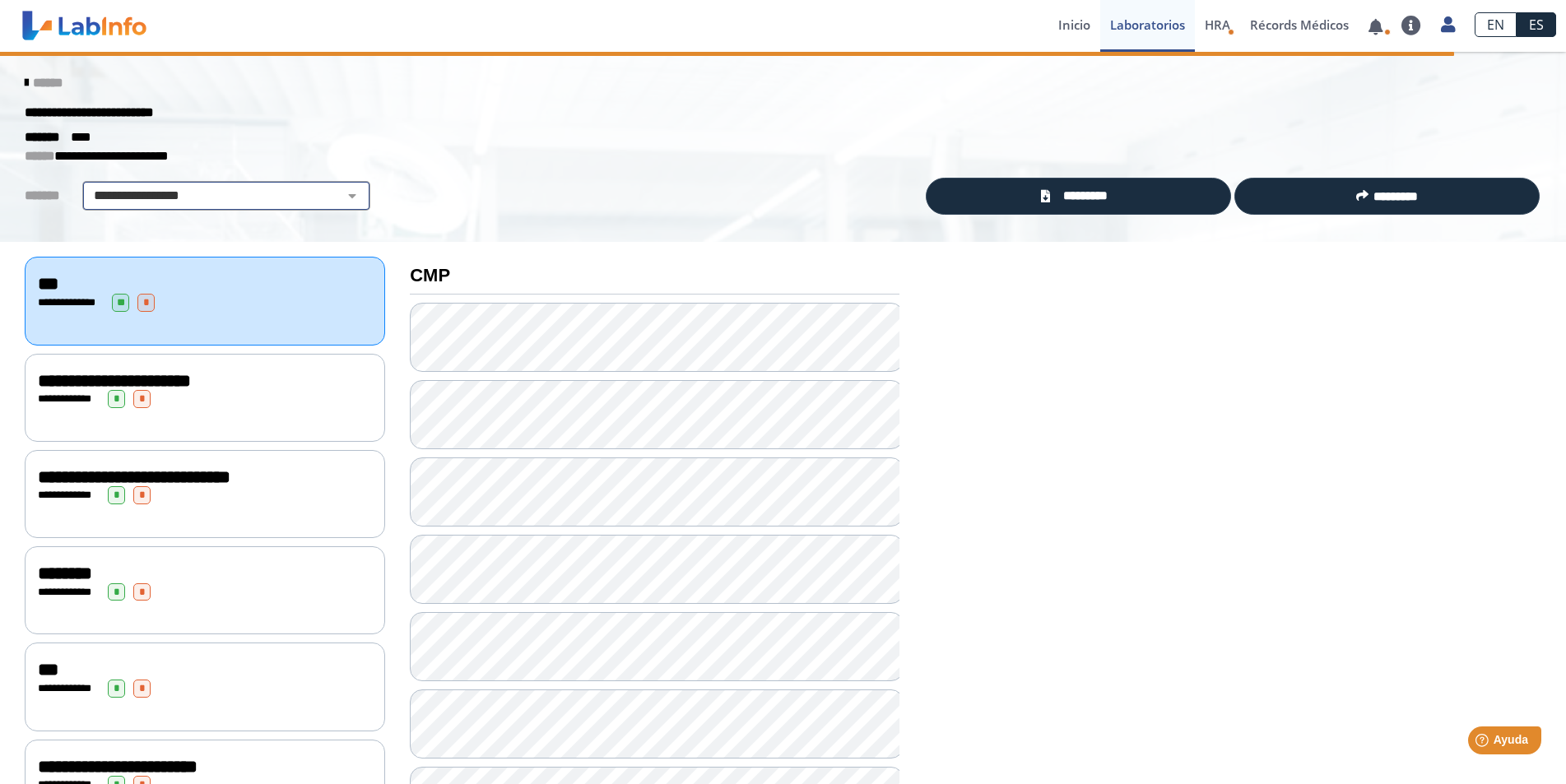
click at [286, 187] on select "**********" at bounding box center [226, 195] width 278 height 20
click at [25, 78] on icon at bounding box center [26, 82] width 3 height 13
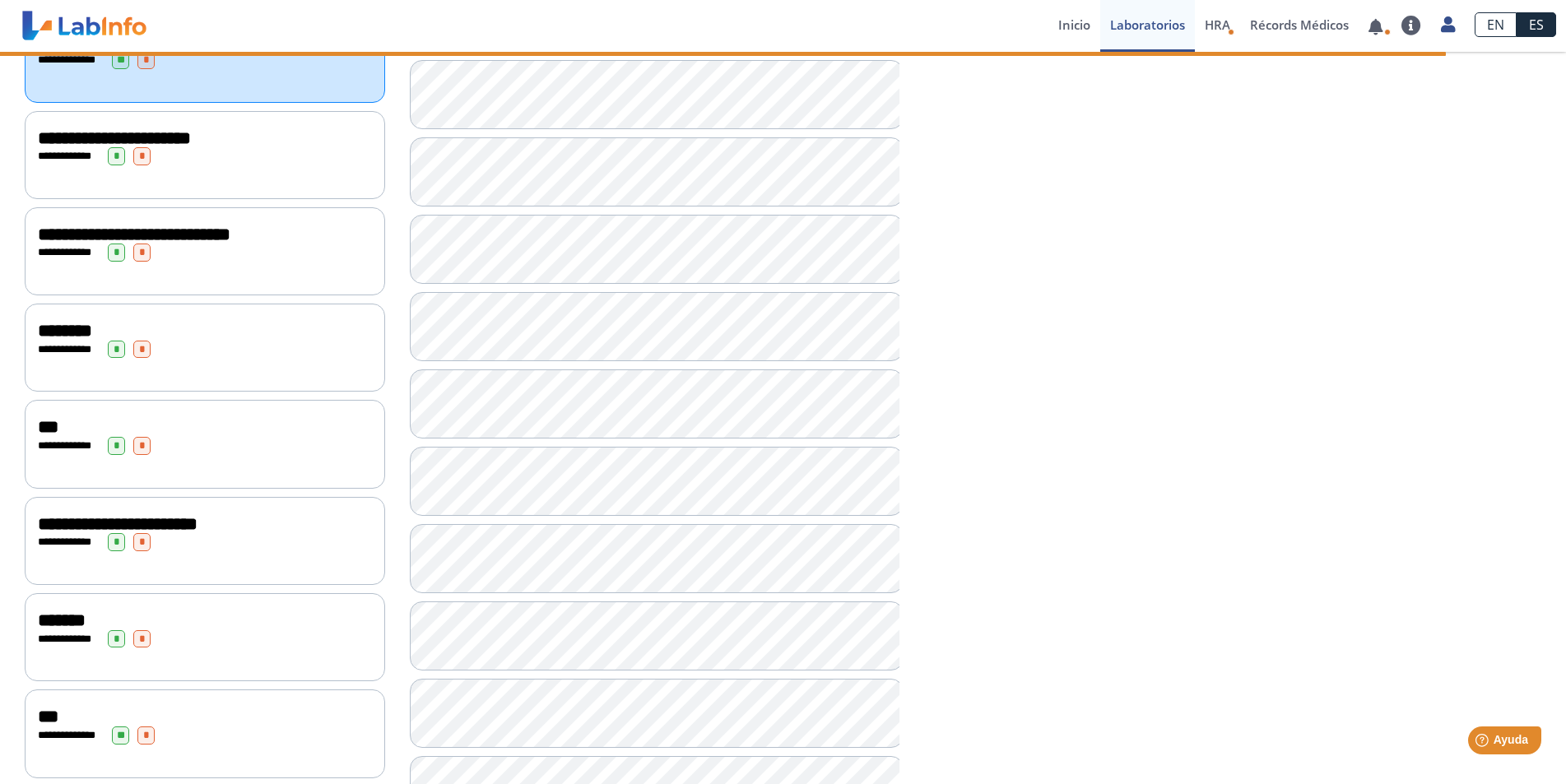
scroll to position [247, 0]
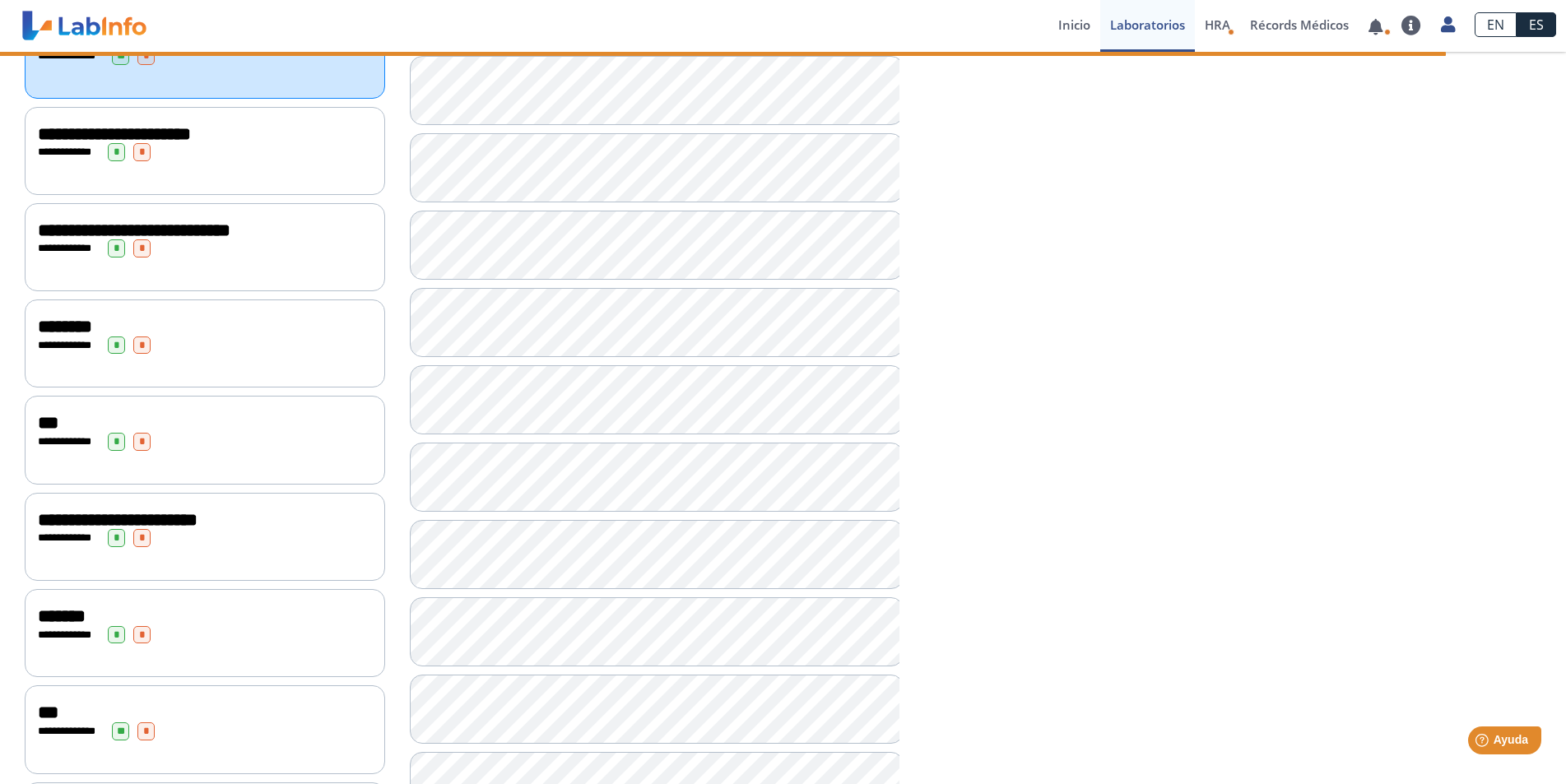
click at [46, 341] on span "**********" at bounding box center [69, 344] width 45 height 11
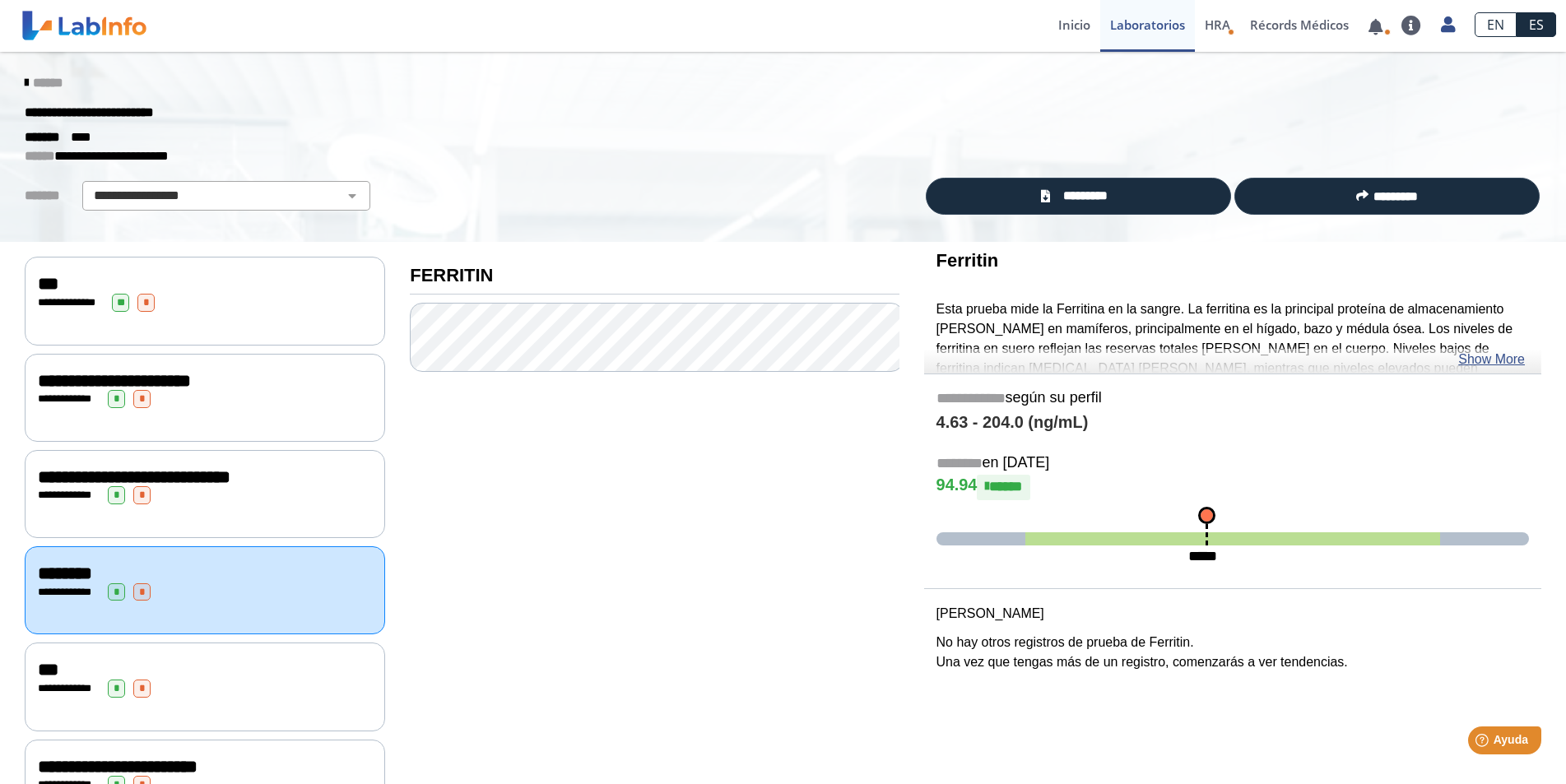
click at [25, 81] on icon at bounding box center [26, 82] width 3 height 13
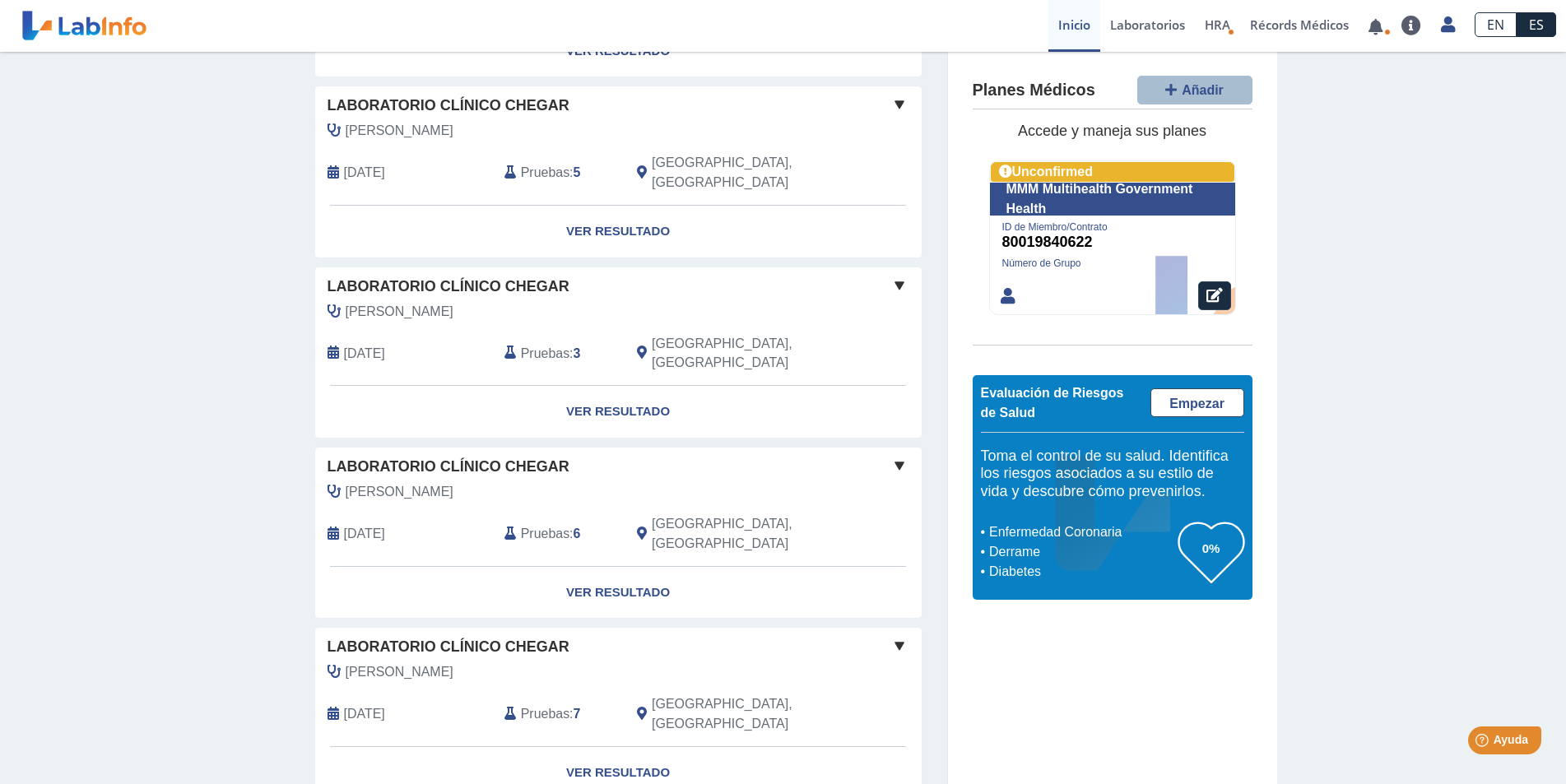
scroll to position [1252, 0]
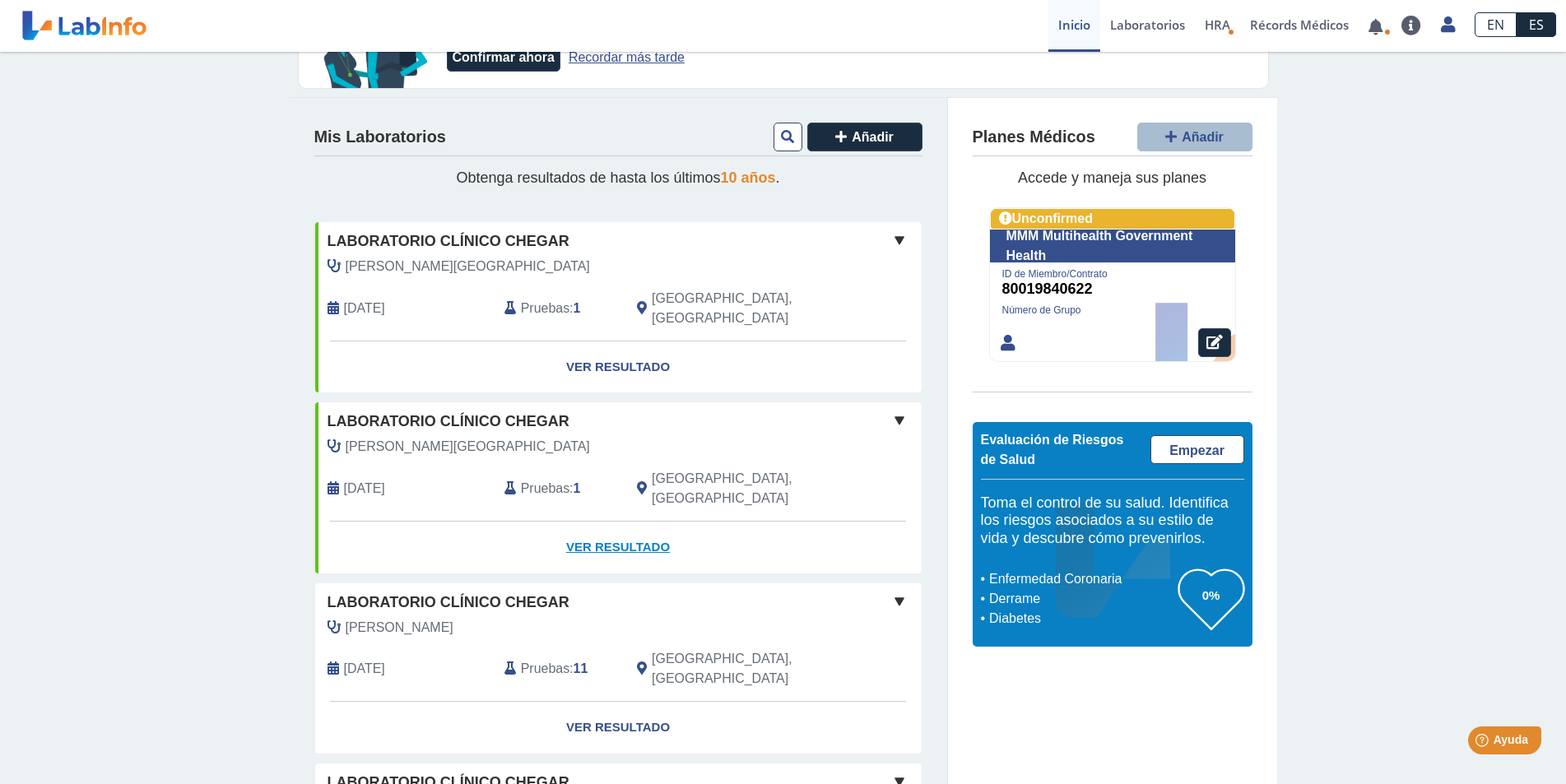
scroll to position [104, 0]
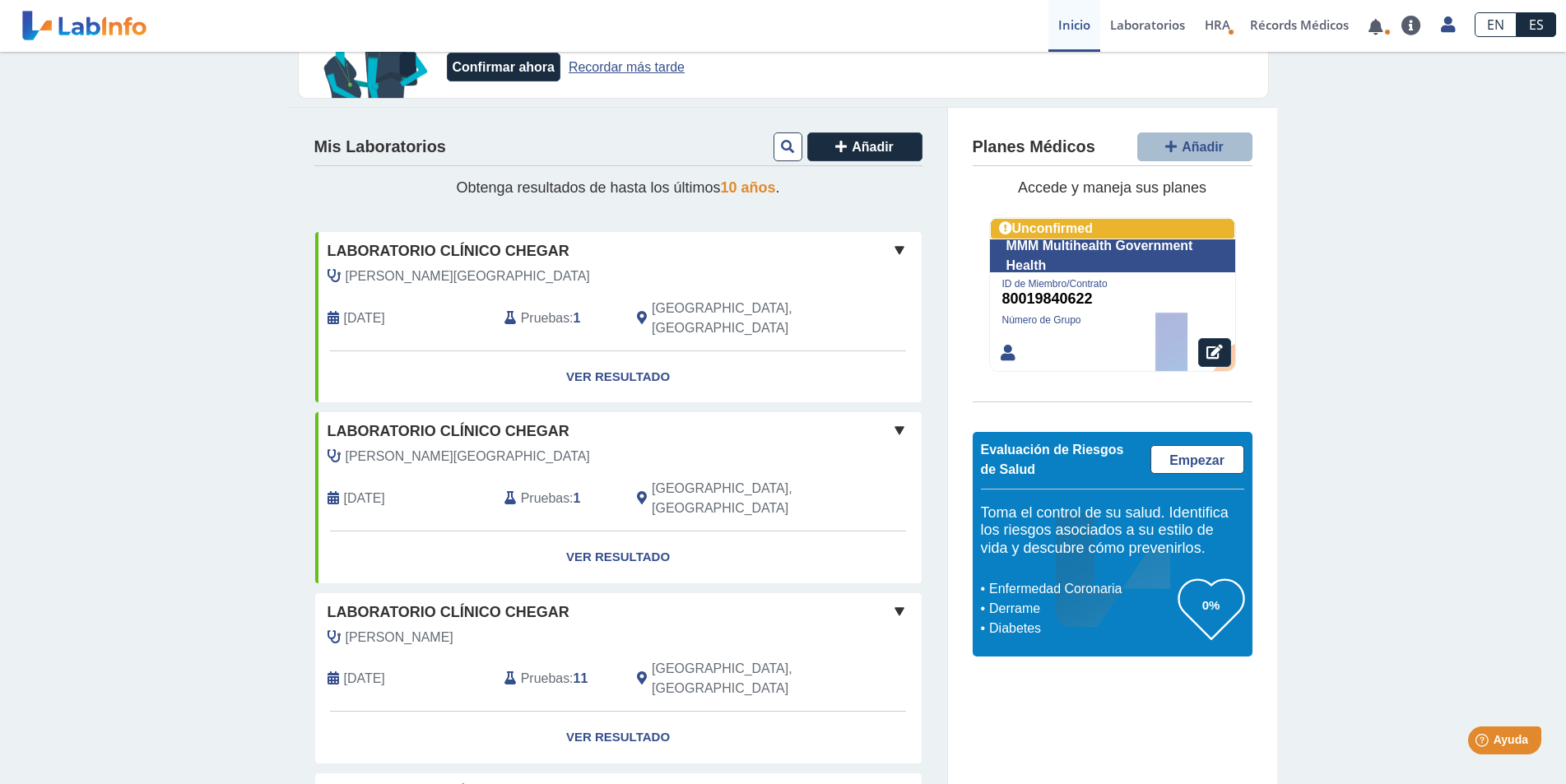
click at [378, 284] on span "[PERSON_NAME][GEOGRAPHIC_DATA]" at bounding box center [467, 277] width 244 height 20
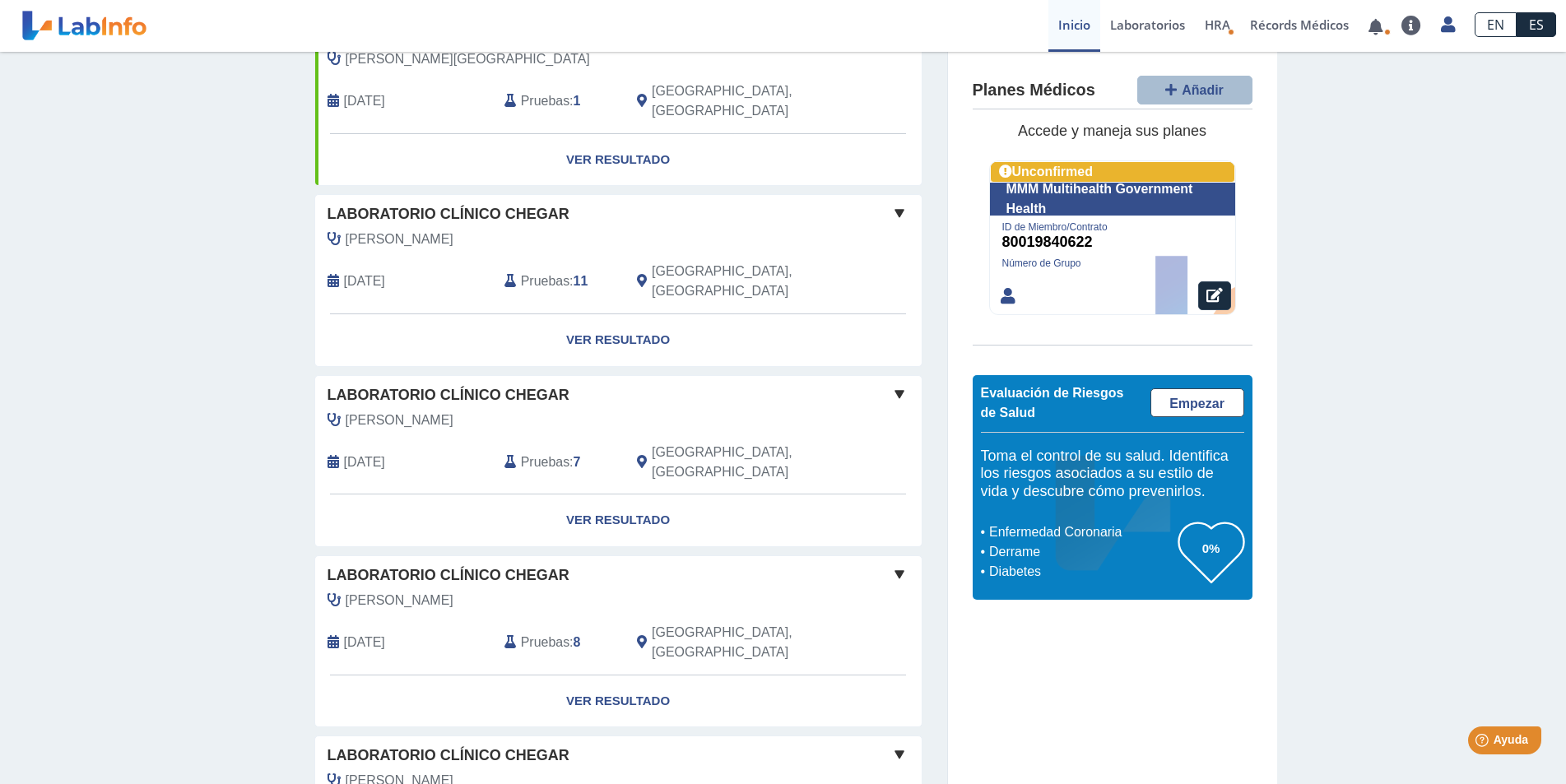
scroll to position [599, 0]
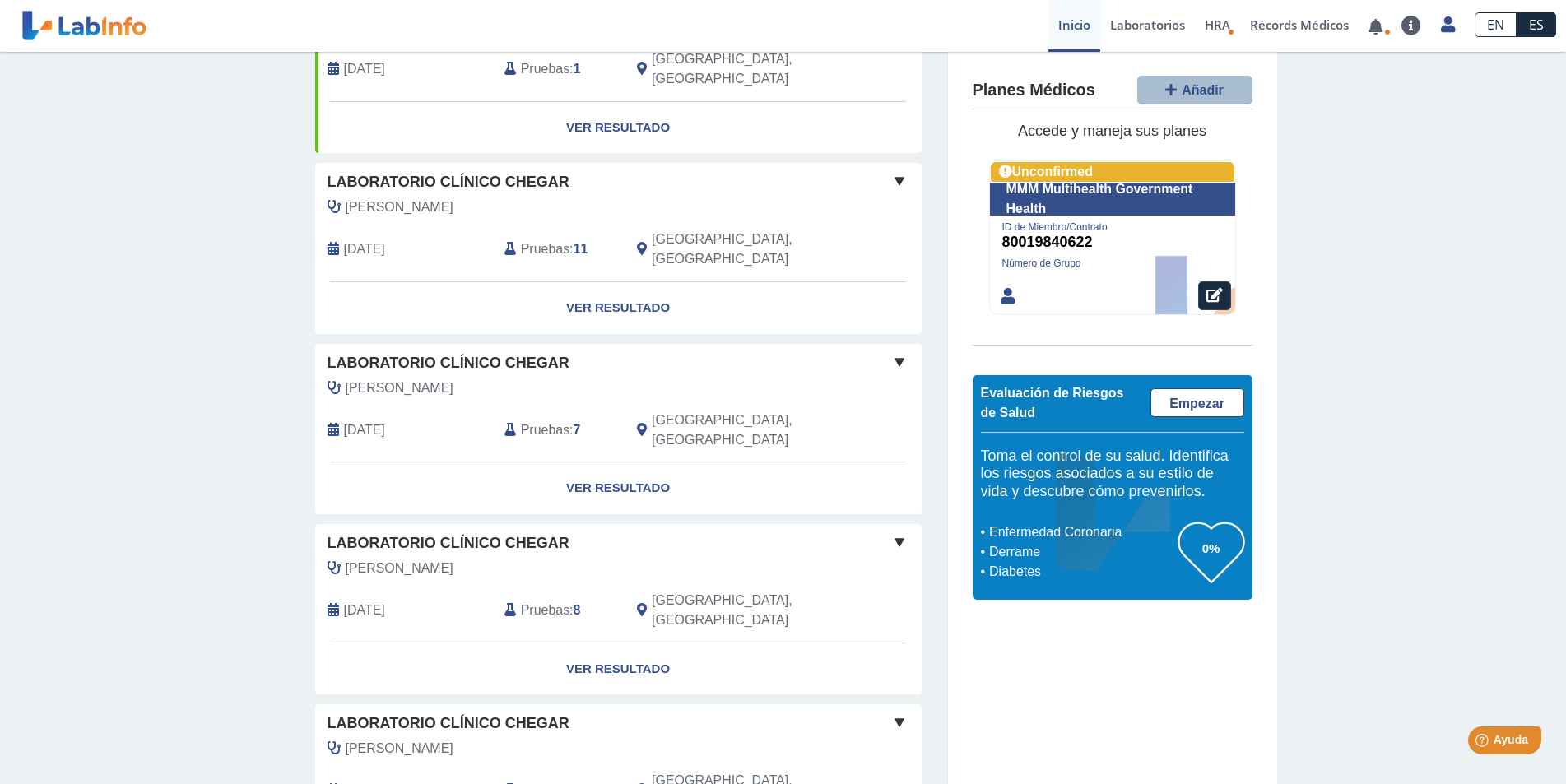
click at [365, 239] on span "[DATE]" at bounding box center [364, 249] width 41 height 20
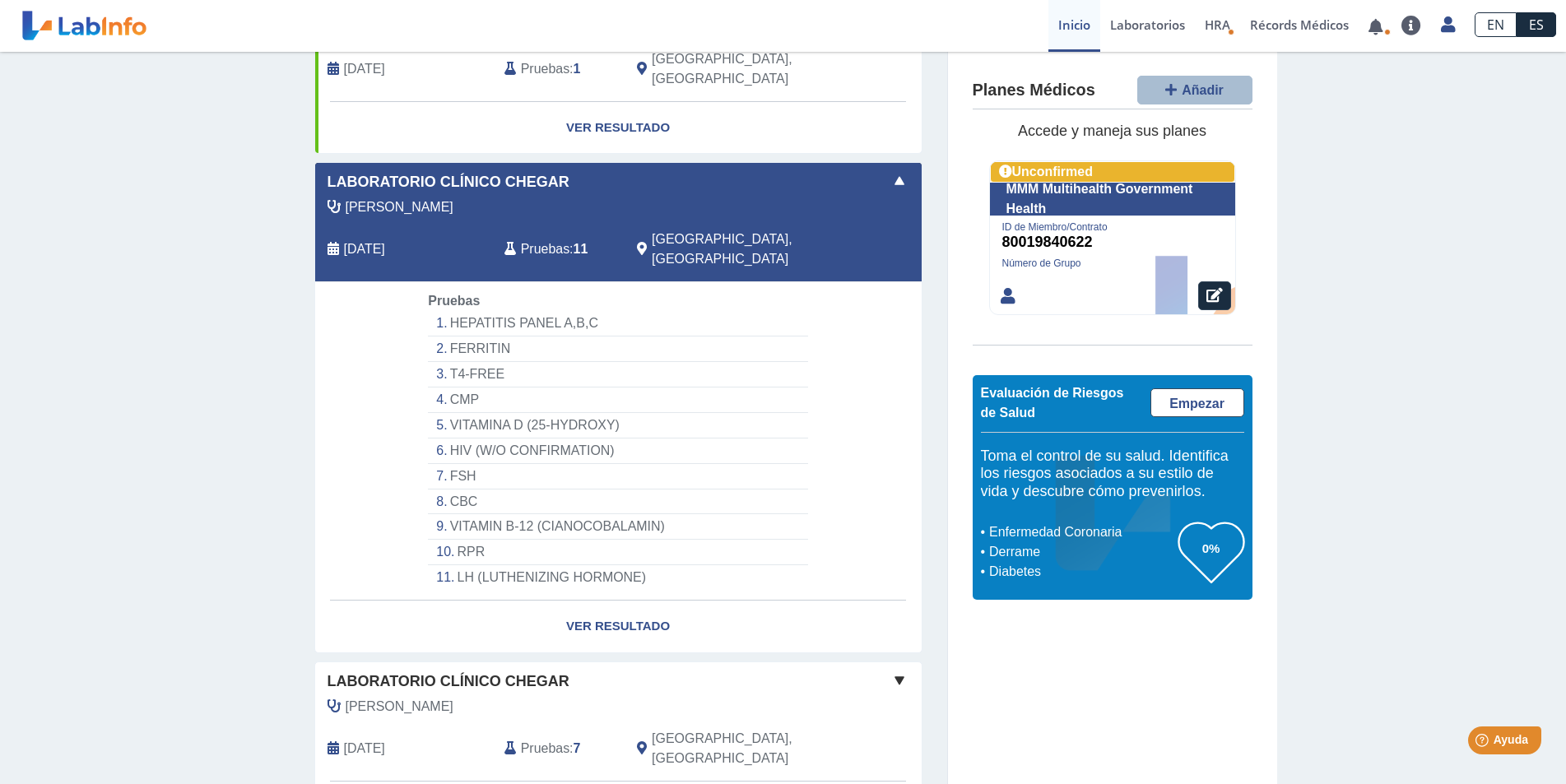
scroll to position [762, 0]
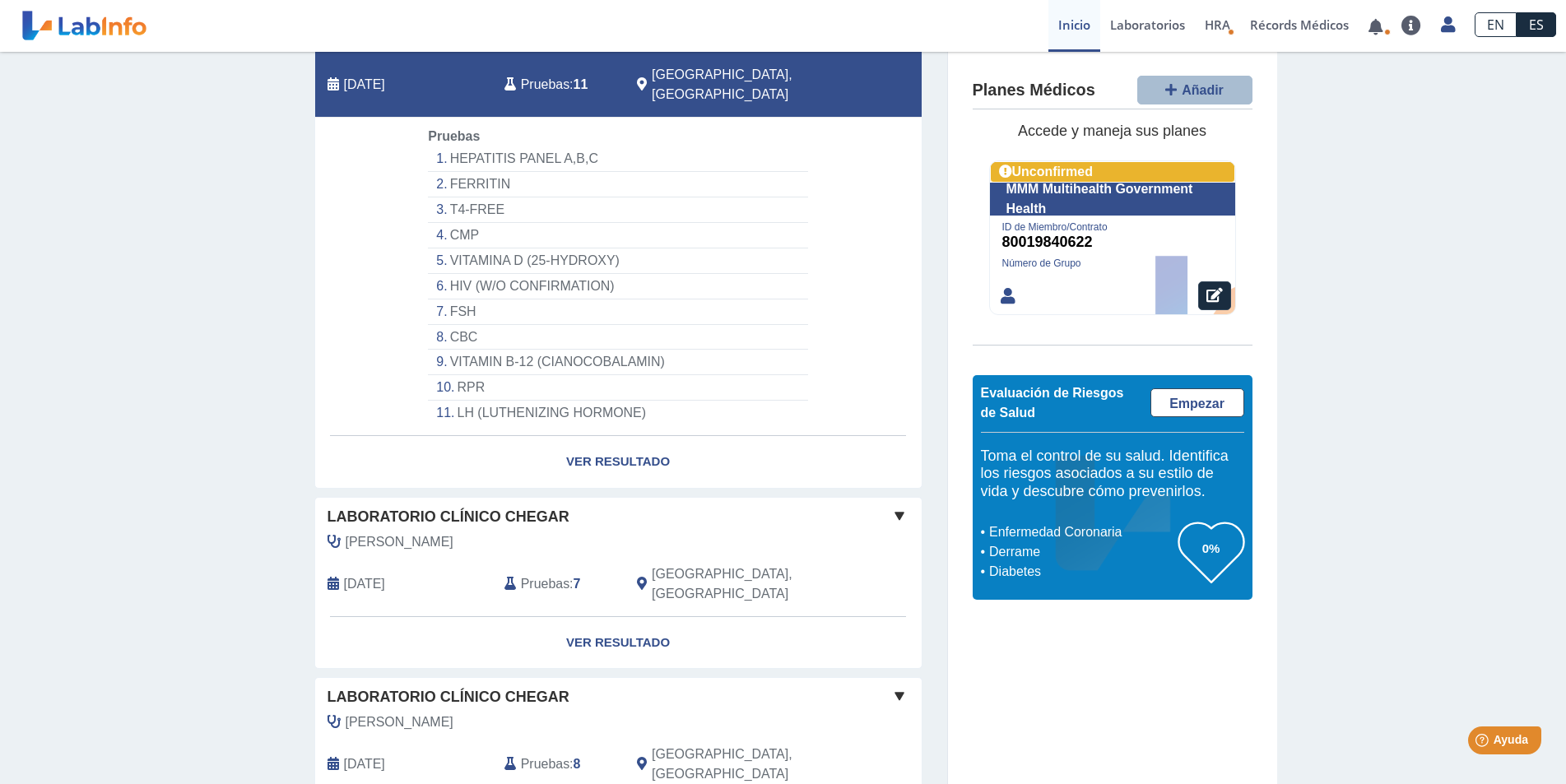
click at [392, 532] on div "Bordet Villa, Fernando Aug 15, 2025 Pruebas : 7 Rio Grande, PR" at bounding box center [581, 574] width 557 height 84
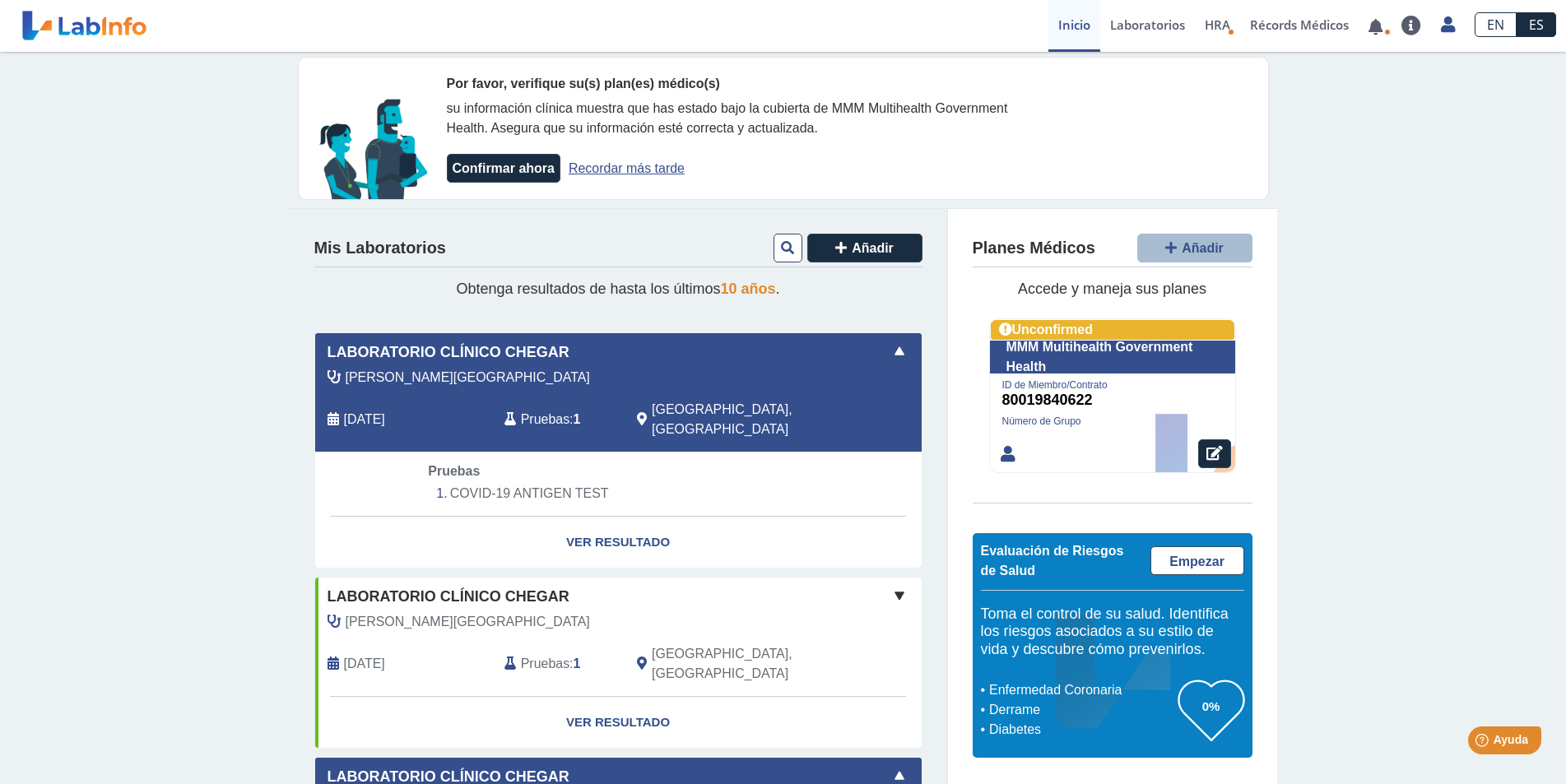
scroll to position [0, 0]
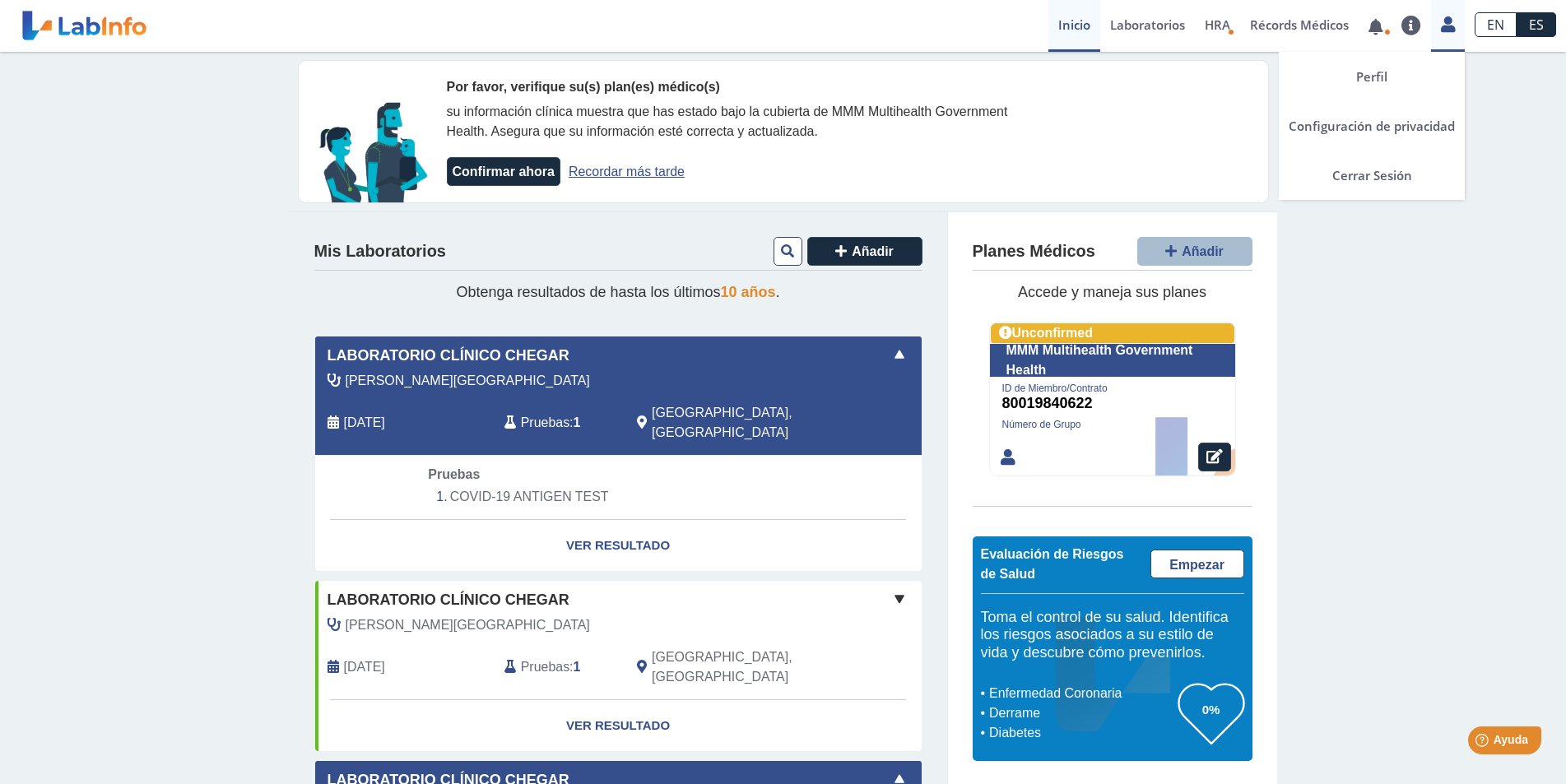
click at [1451, 28] on icon at bounding box center [1448, 24] width 14 height 13
click at [1371, 177] on link "Cerrar Sesión" at bounding box center [1372, 175] width 186 height 49
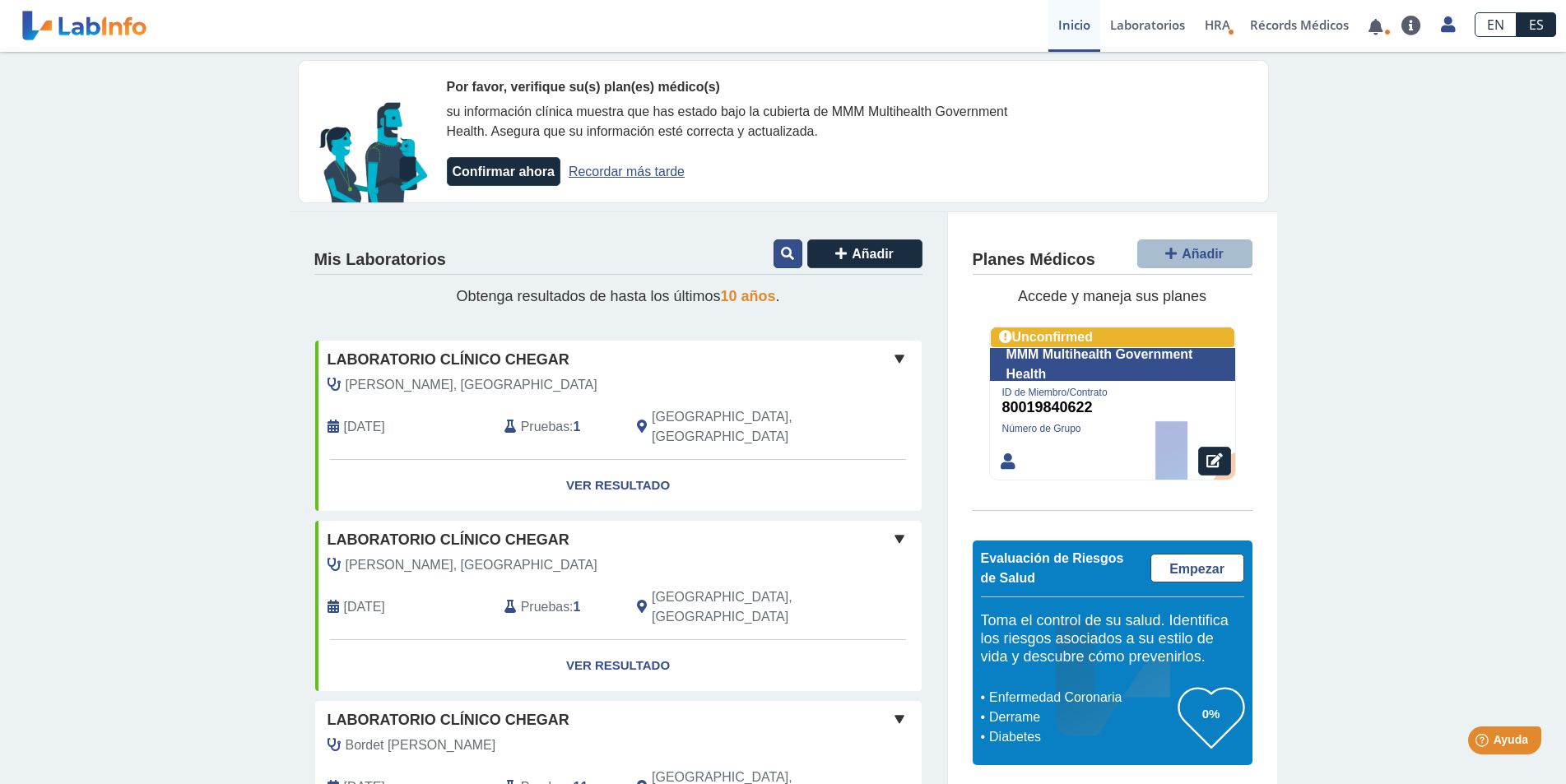
click at [788, 262] on button at bounding box center [787, 253] width 28 height 28
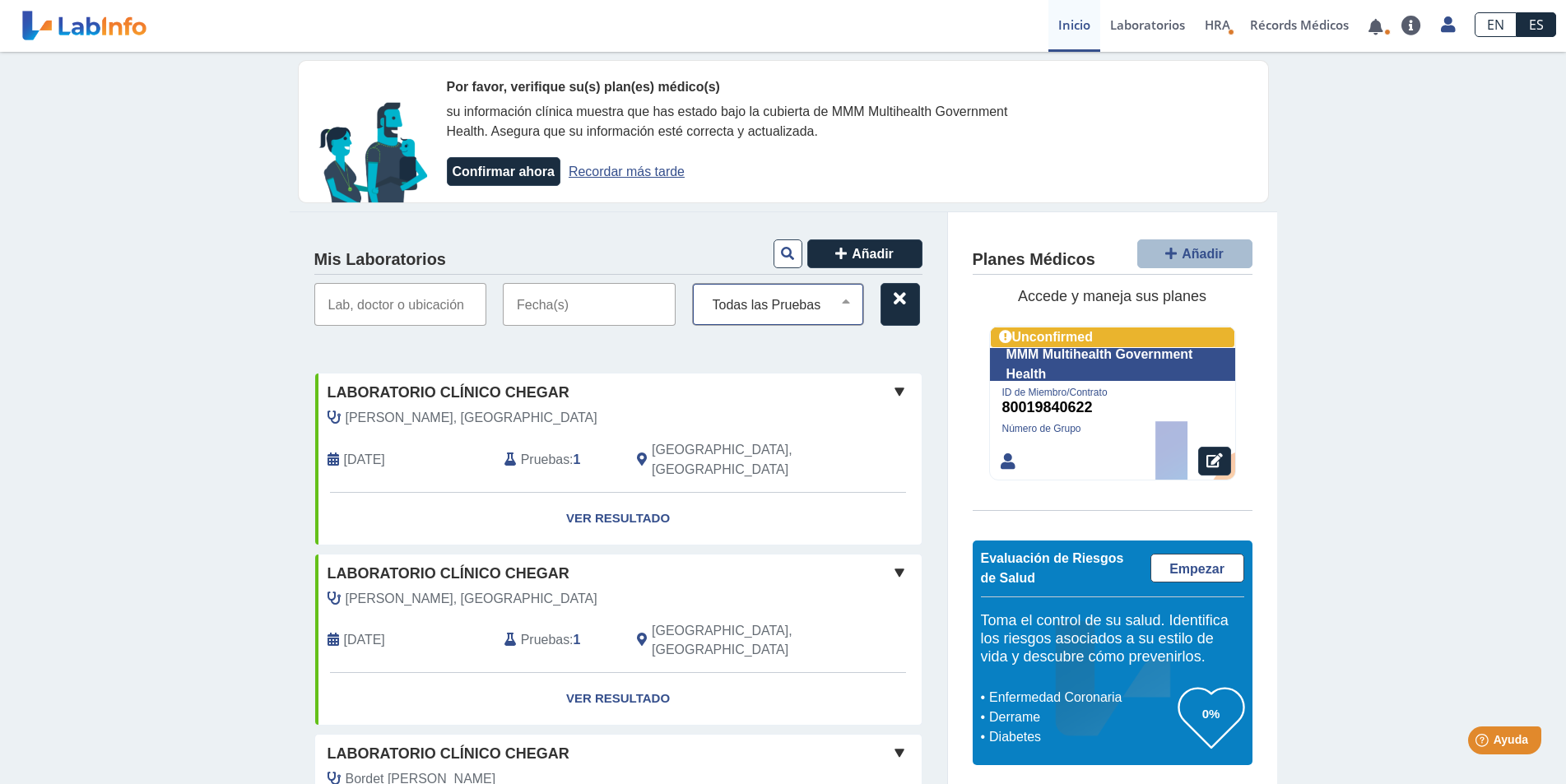
click at [787, 321] on div "Todas las Pruebas (w)-bmp (w)-cbc (w)-glycohemoglobin (hg a1c) (w)-[MEDICAL_DAT…" at bounding box center [779, 304] width 173 height 43
click at [771, 308] on select "Todas las Pruebas (w)-bmp (w)-cbc (w)-glycohemoglobin (hg a1c) (w)-[MEDICAL_DAT…" at bounding box center [784, 304] width 158 height 22
click at [361, 310] on input "text" at bounding box center [401, 304] width 173 height 43
type input "e"
click at [763, 245] on div "Mis Laboratorios Añadir" at bounding box center [619, 255] width 609 height 38
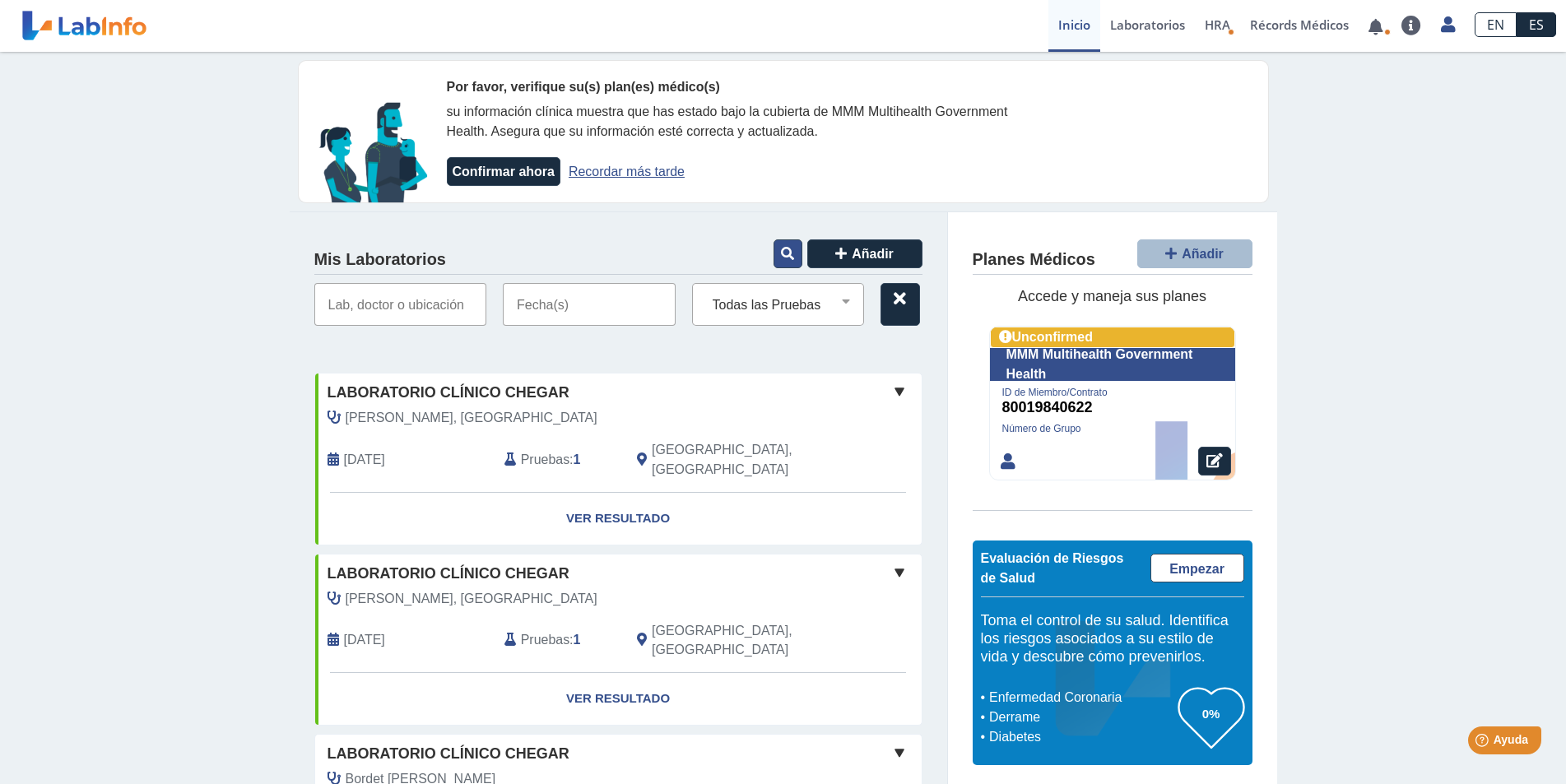
click at [777, 260] on button at bounding box center [787, 253] width 28 height 28
